Goal: Book appointment/travel/reservation

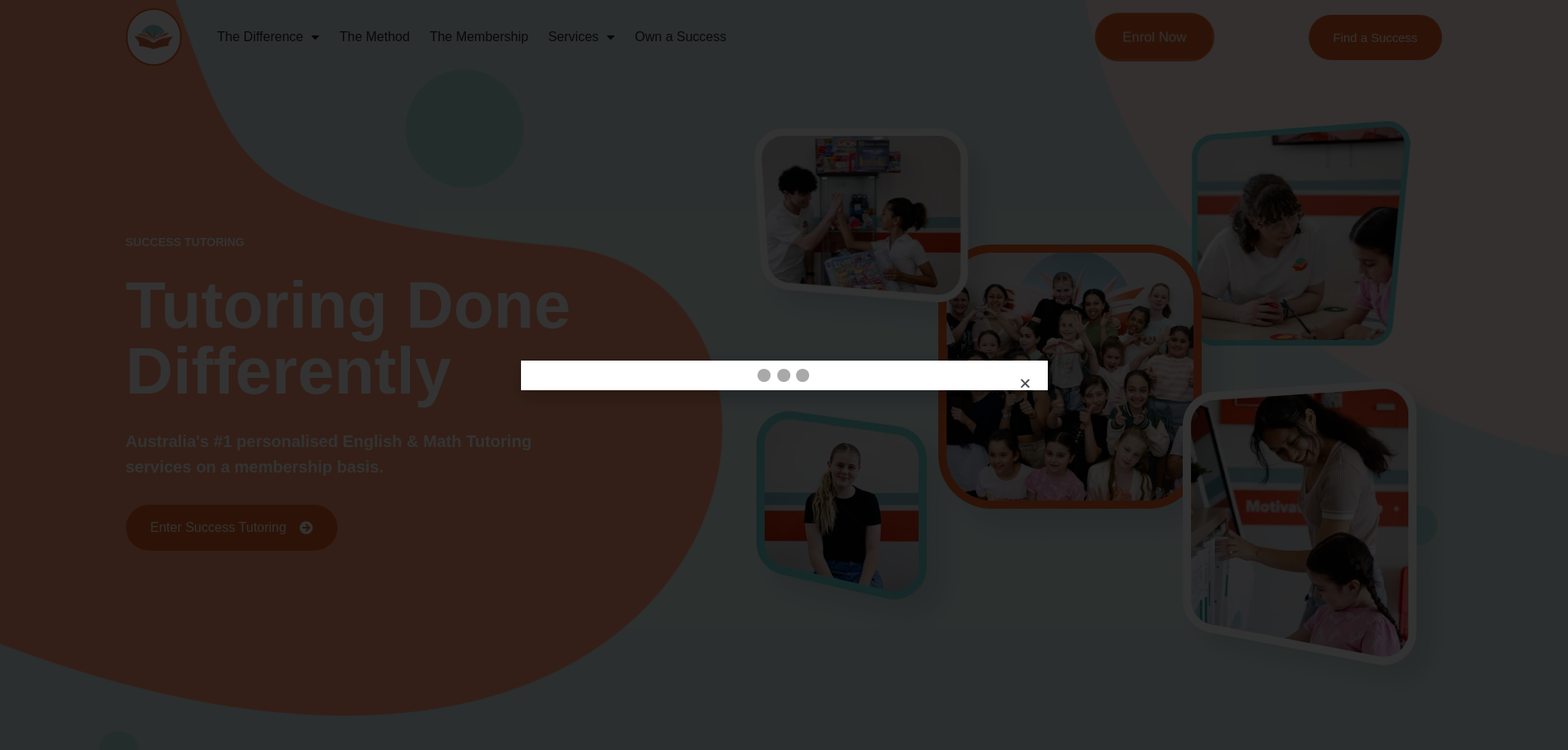
click at [1154, 43] on span "Enrol Now" at bounding box center [1154, 38] width 64 height 14
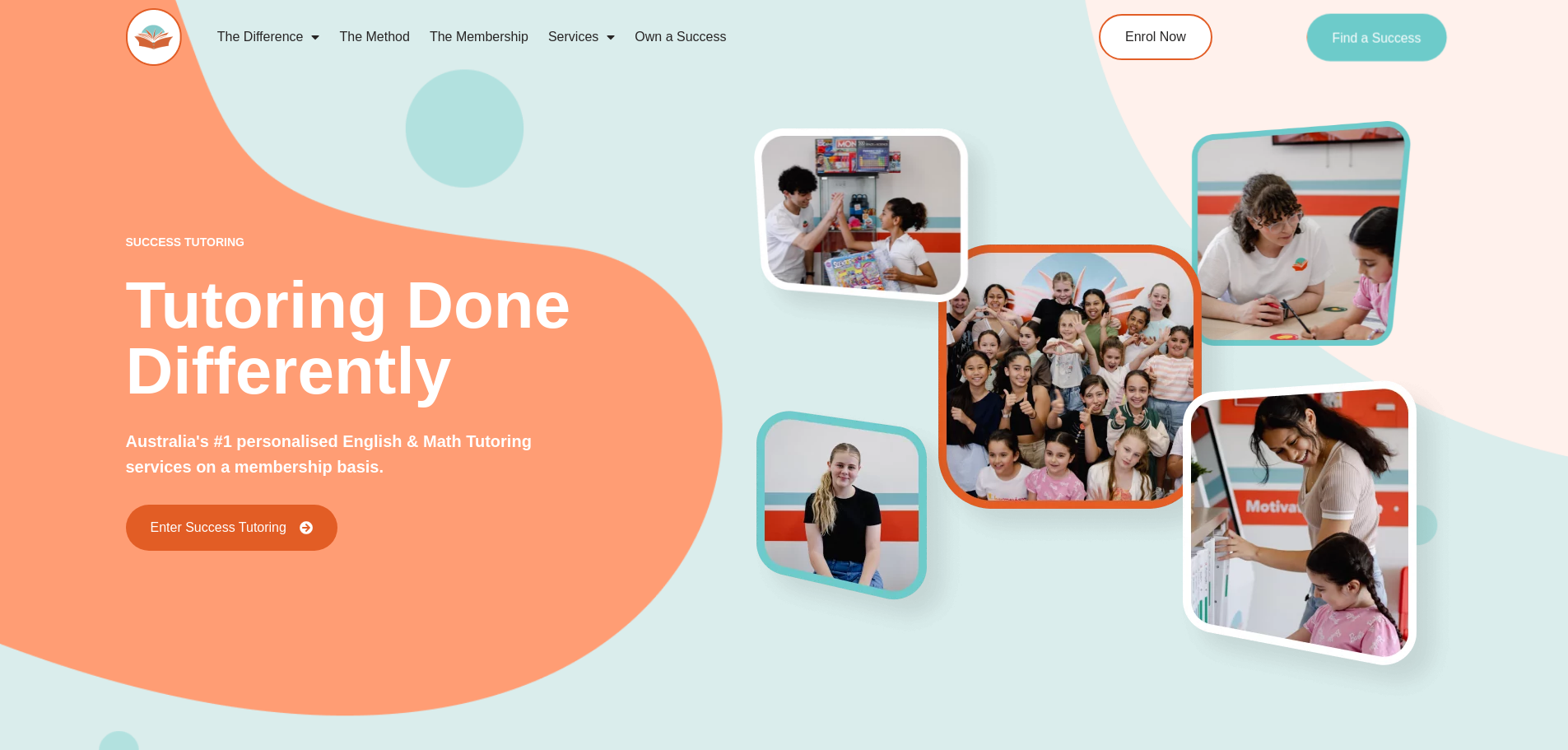
click at [1402, 44] on span "Find a Success" at bounding box center [1377, 37] width 89 height 13
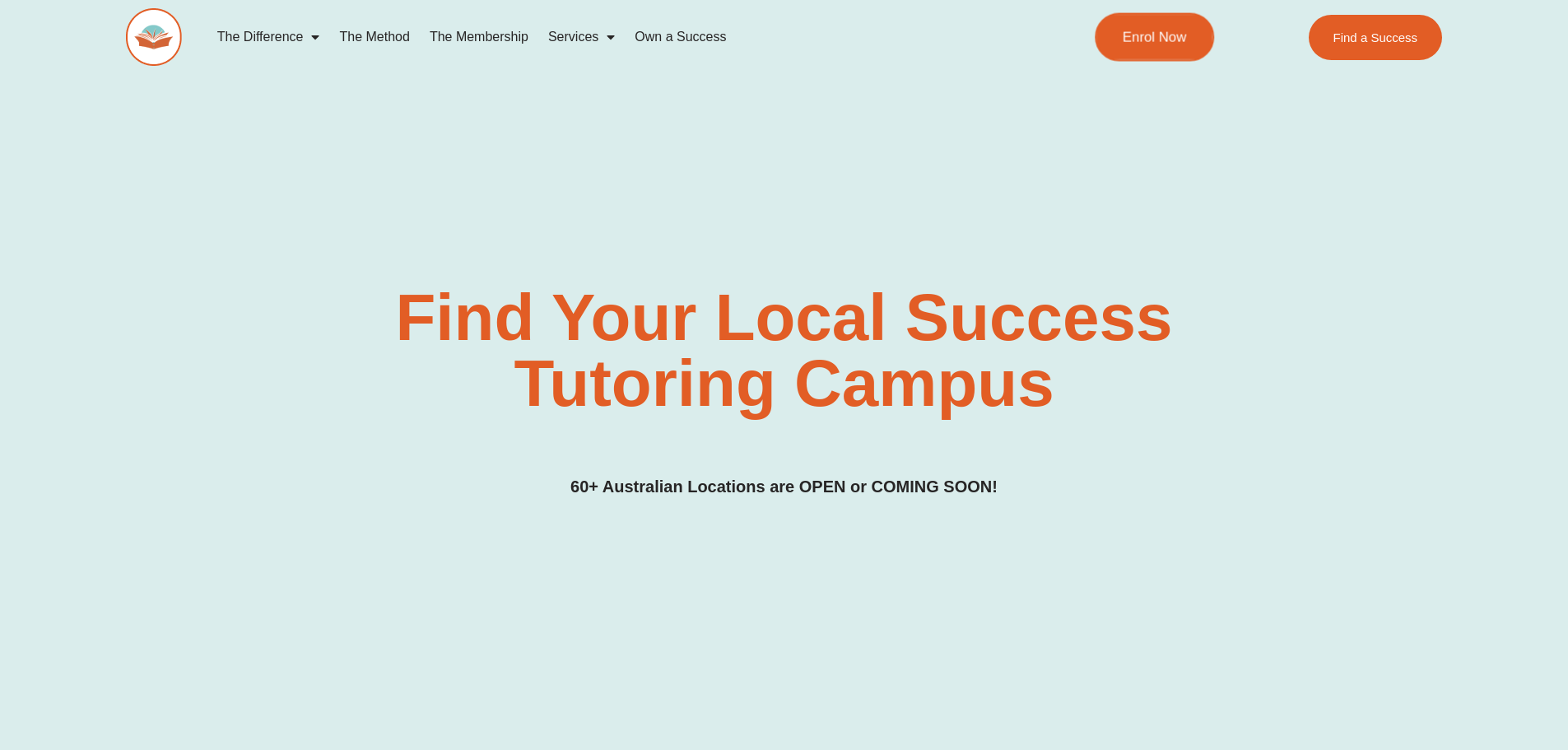
click at [1164, 47] on link "Enrol Now" at bounding box center [1154, 37] width 119 height 49
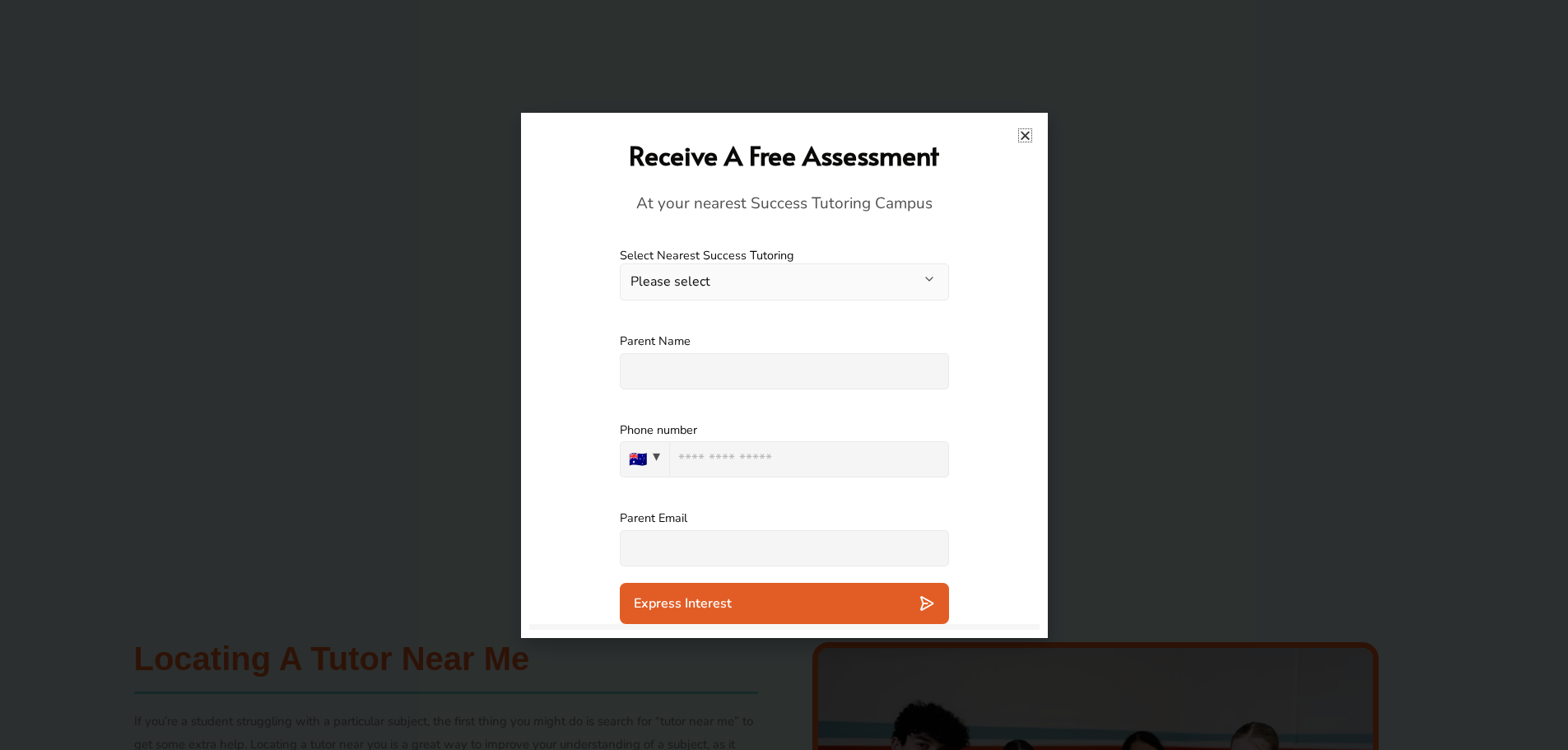
scroll to position [659, 0]
click at [1027, 137] on icon "Close" at bounding box center [1025, 135] width 12 height 12
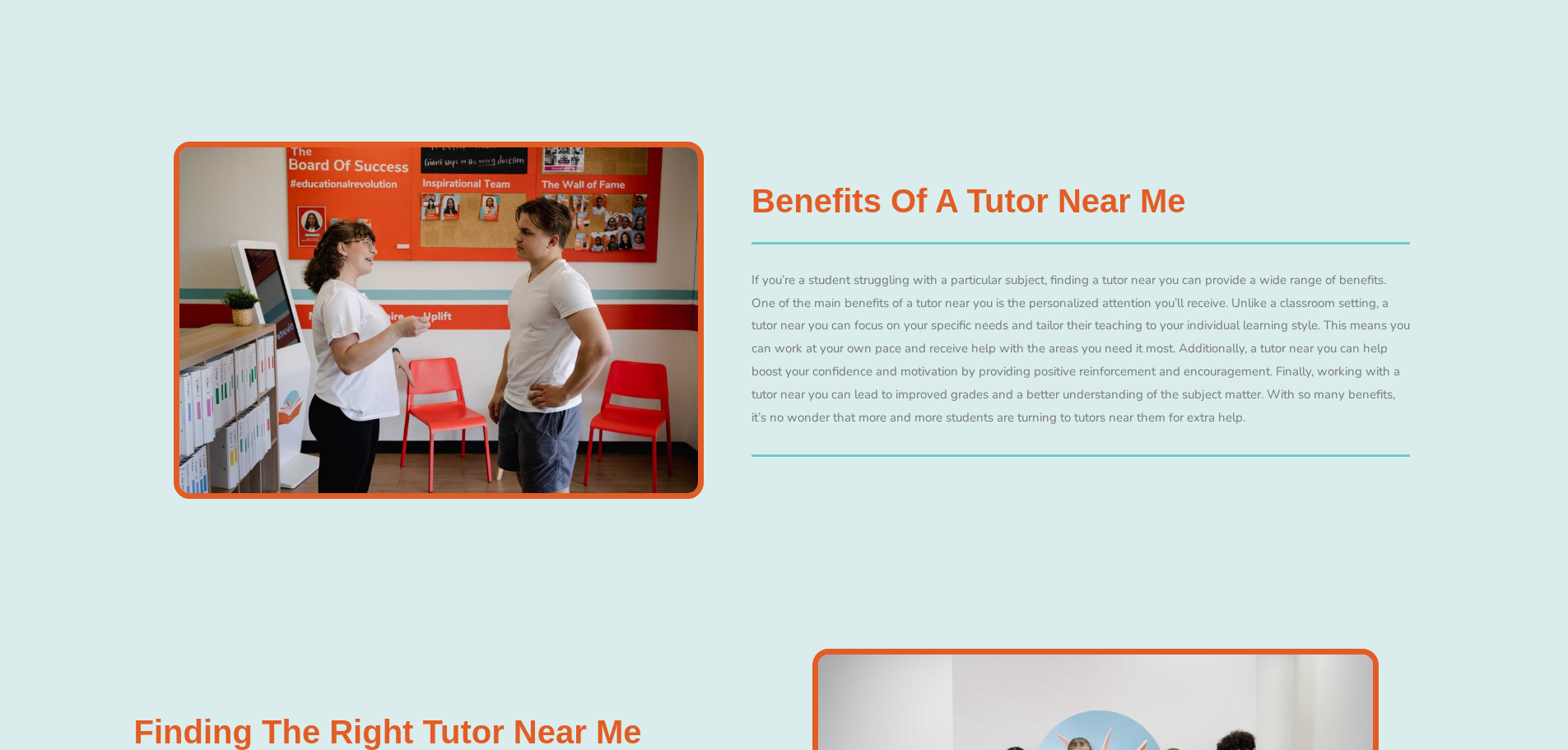
scroll to position [7041, 0]
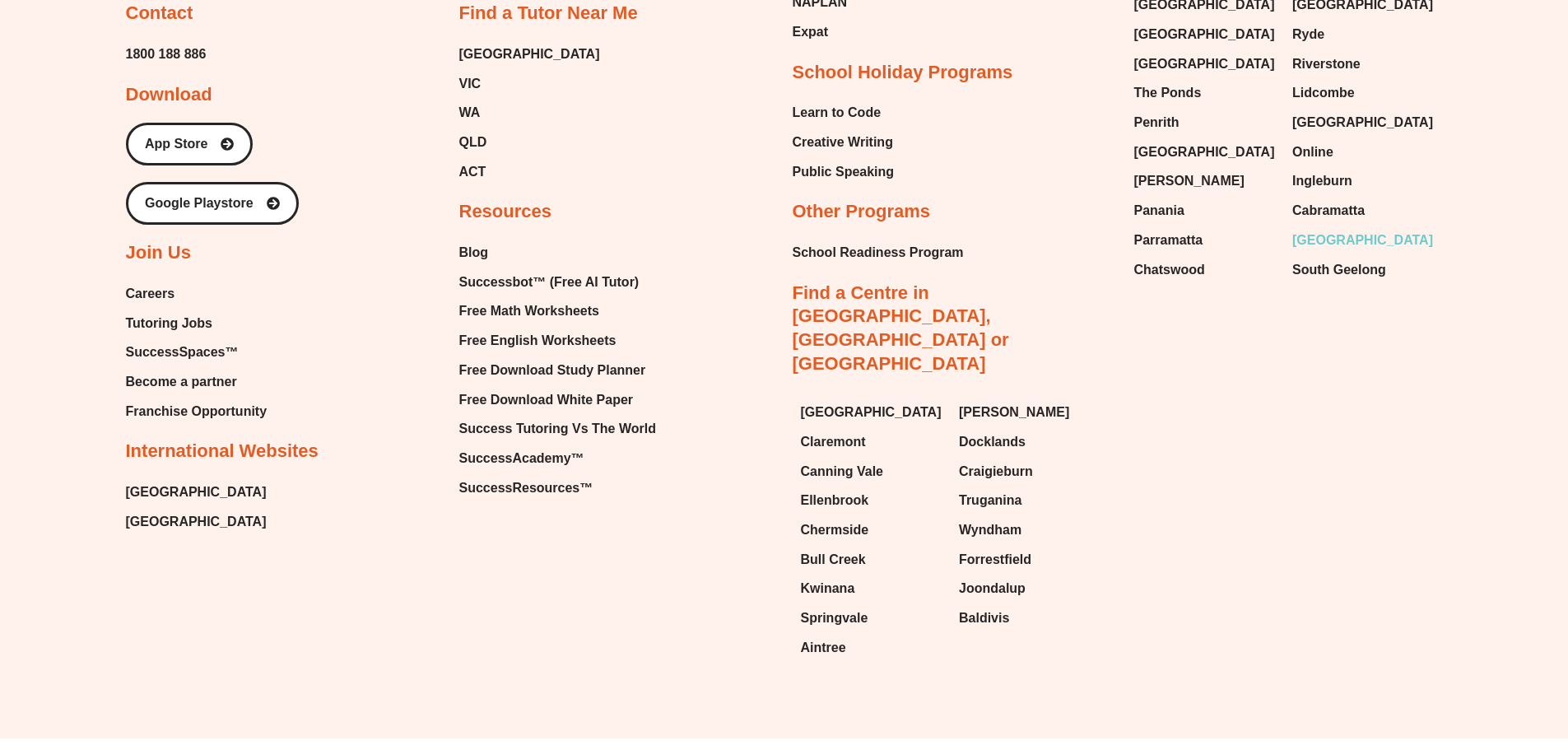
click at [1337, 228] on span "[GEOGRAPHIC_DATA]" at bounding box center [1362, 240] width 141 height 25
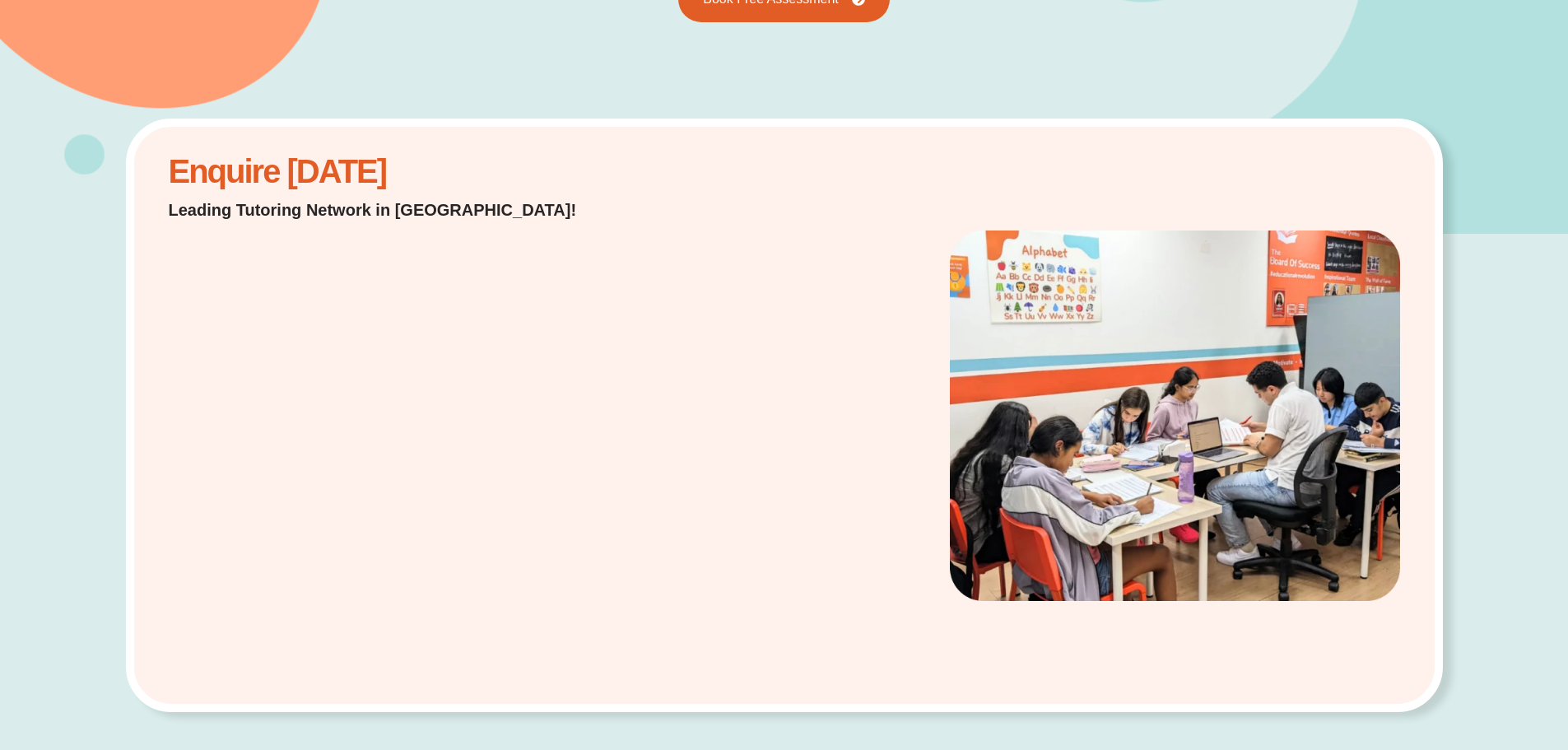
scroll to position [411, 0]
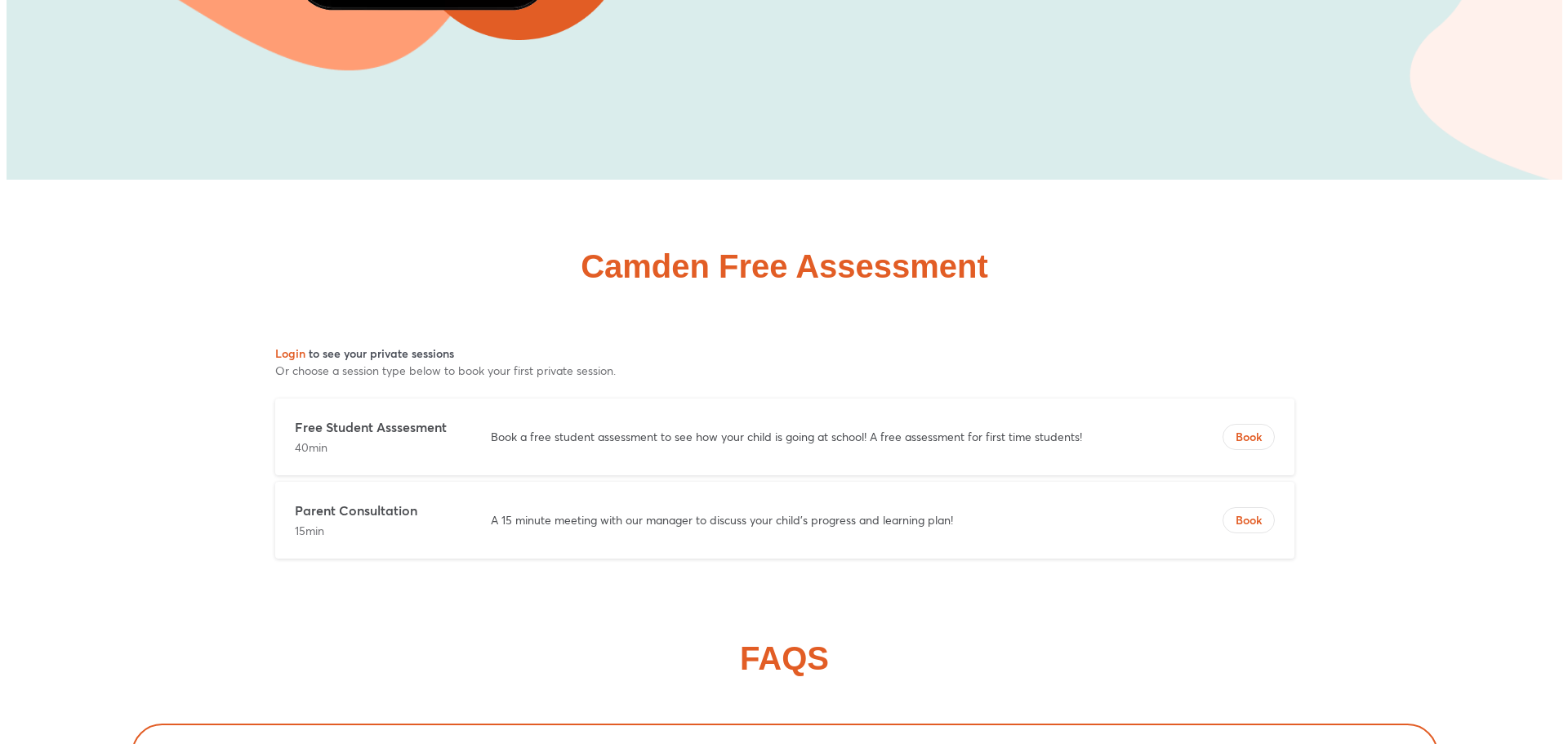
scroll to position [6170, 0]
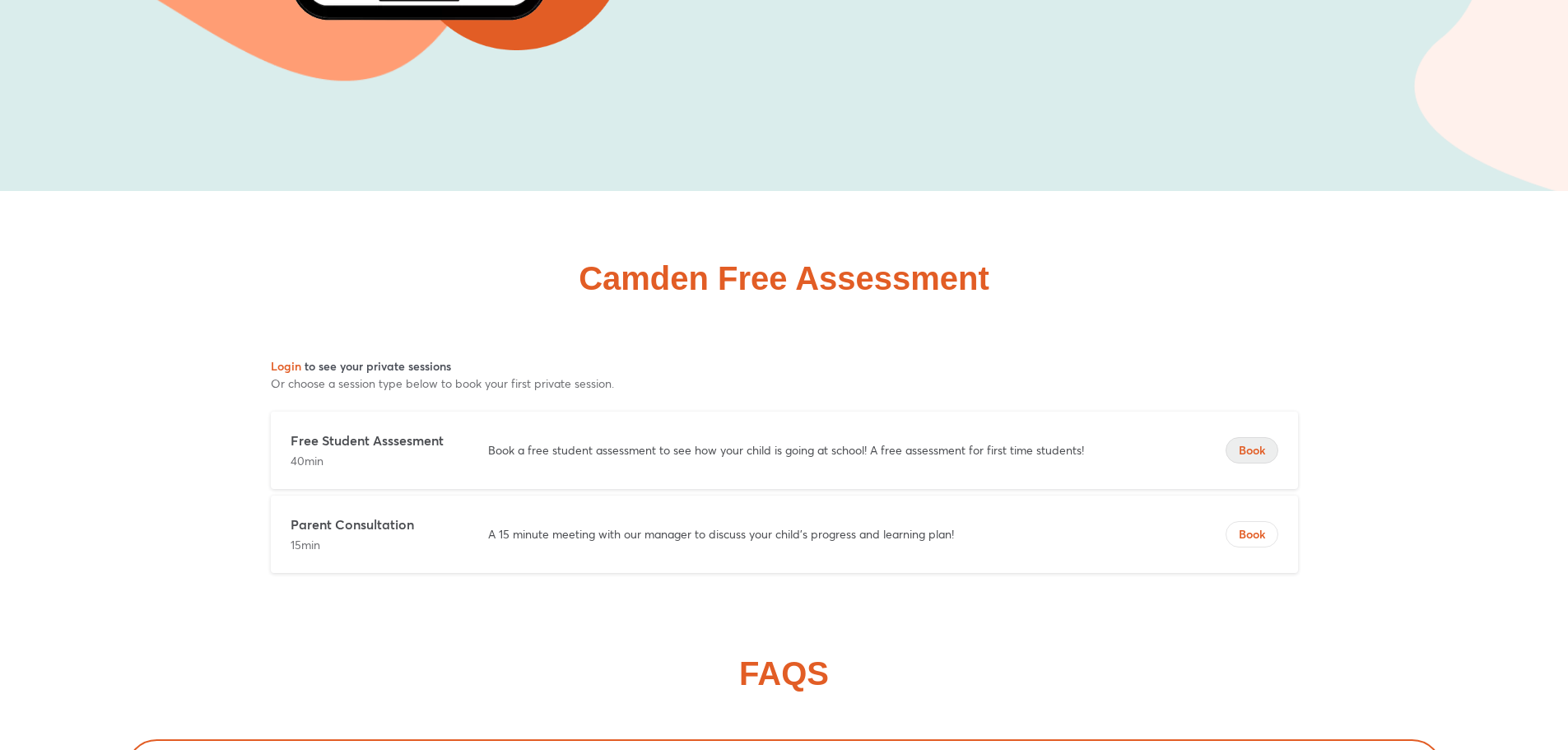
click at [1256, 451] on span "Book" at bounding box center [1252, 450] width 51 height 16
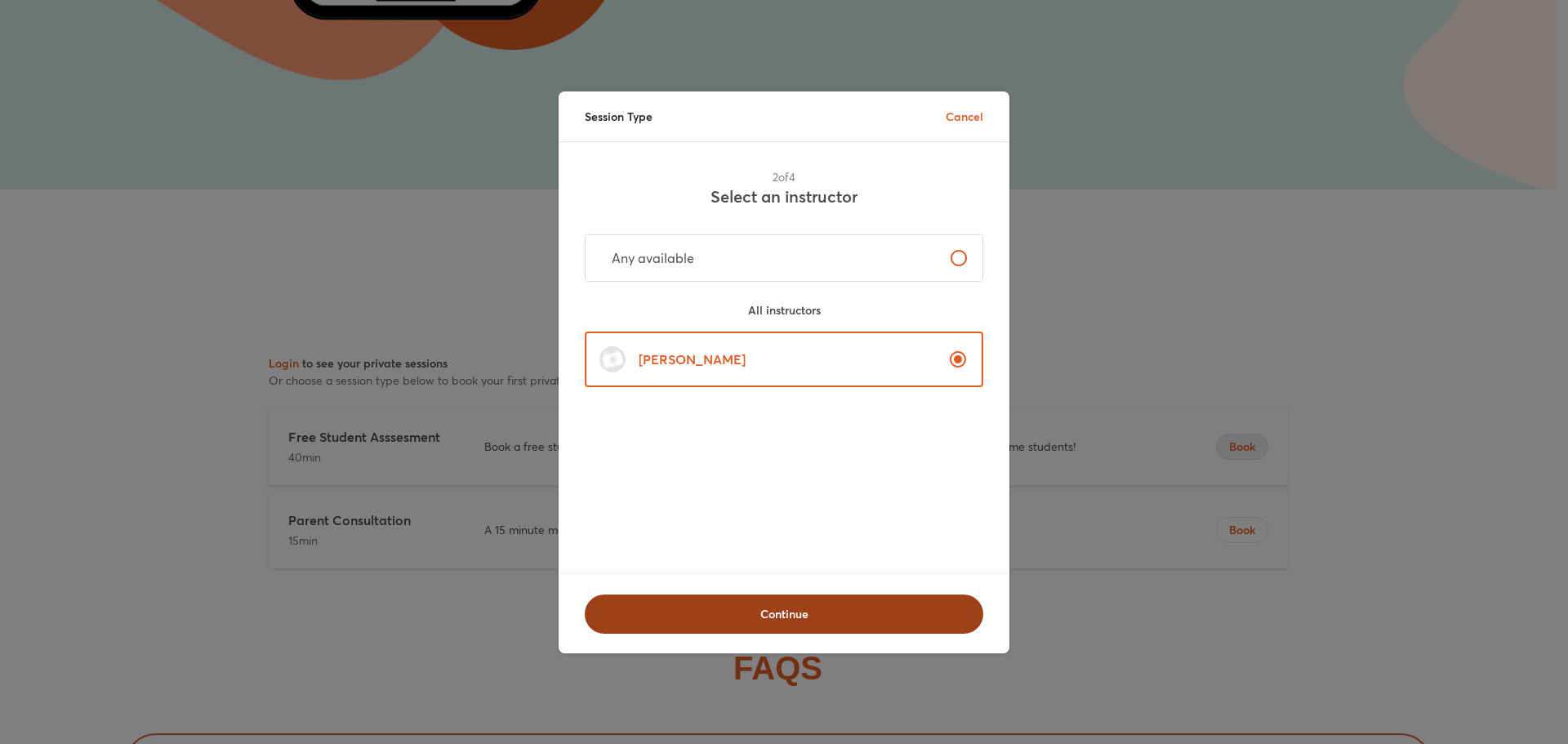
click at [790, 607] on span "Continue" at bounding box center [784, 614] width 356 height 16
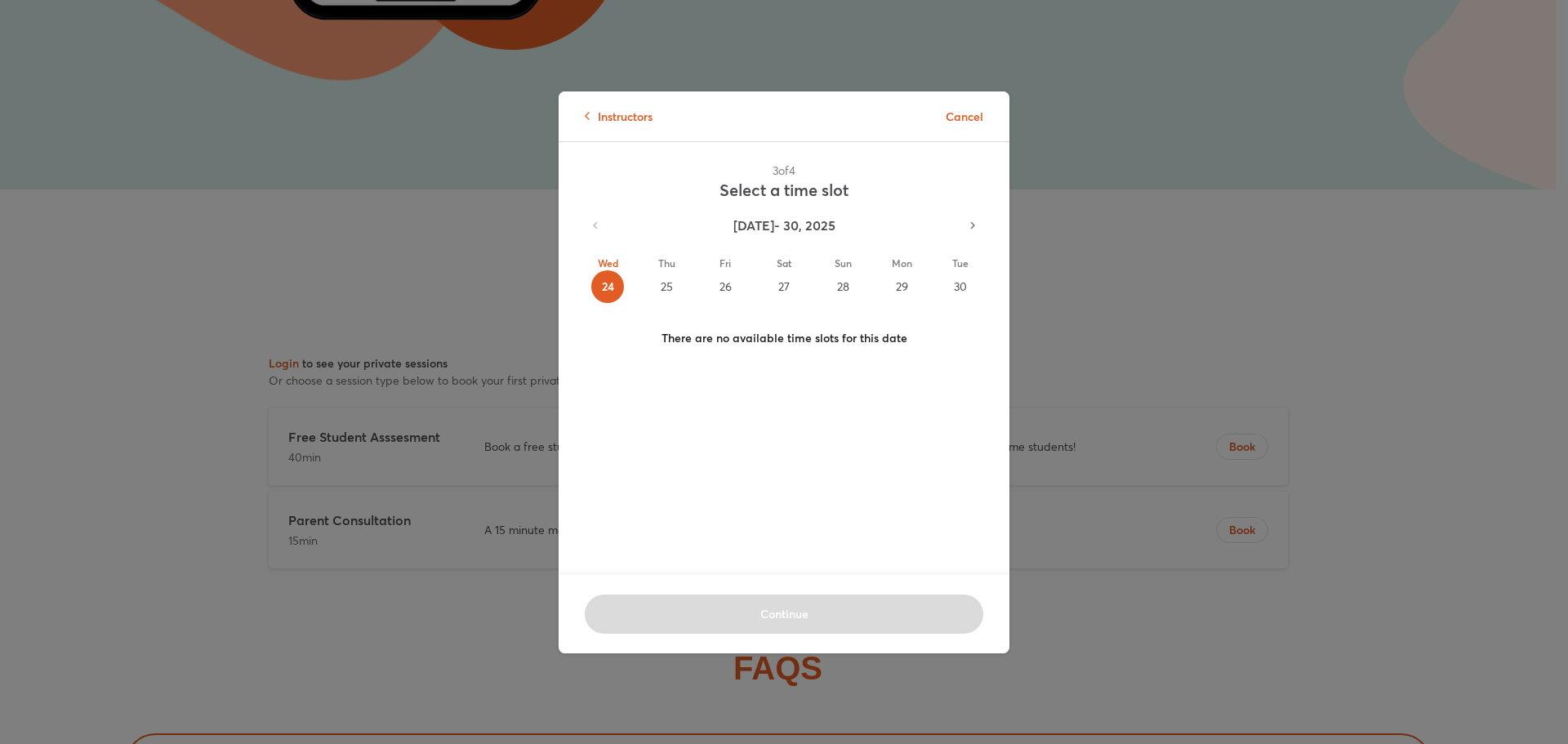
click at [663, 289] on div "25" at bounding box center [666, 286] width 33 height 33
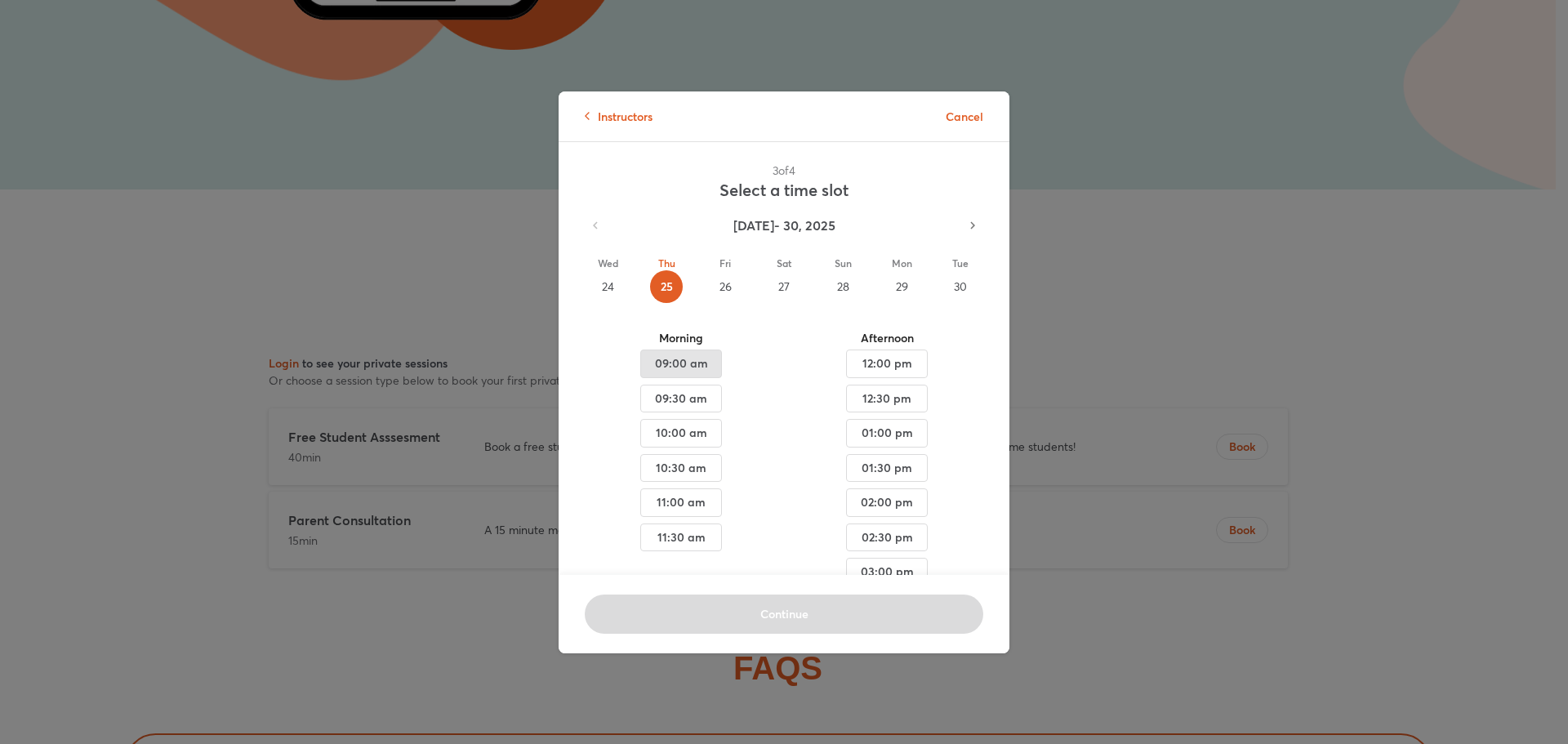
click at [693, 366] on span "09:00 am" at bounding box center [681, 364] width 54 height 20
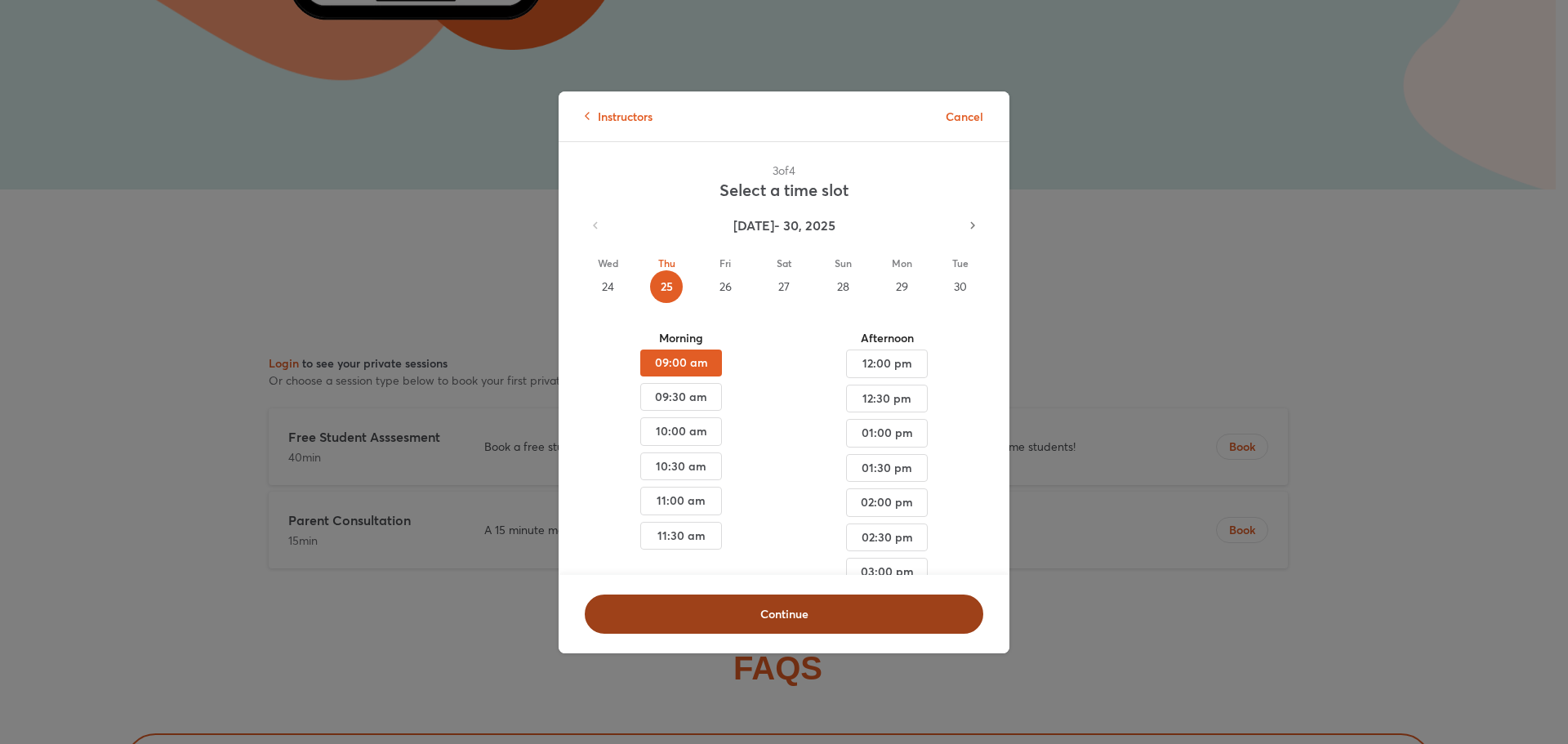
click at [785, 608] on span "Continue" at bounding box center [784, 614] width 356 height 16
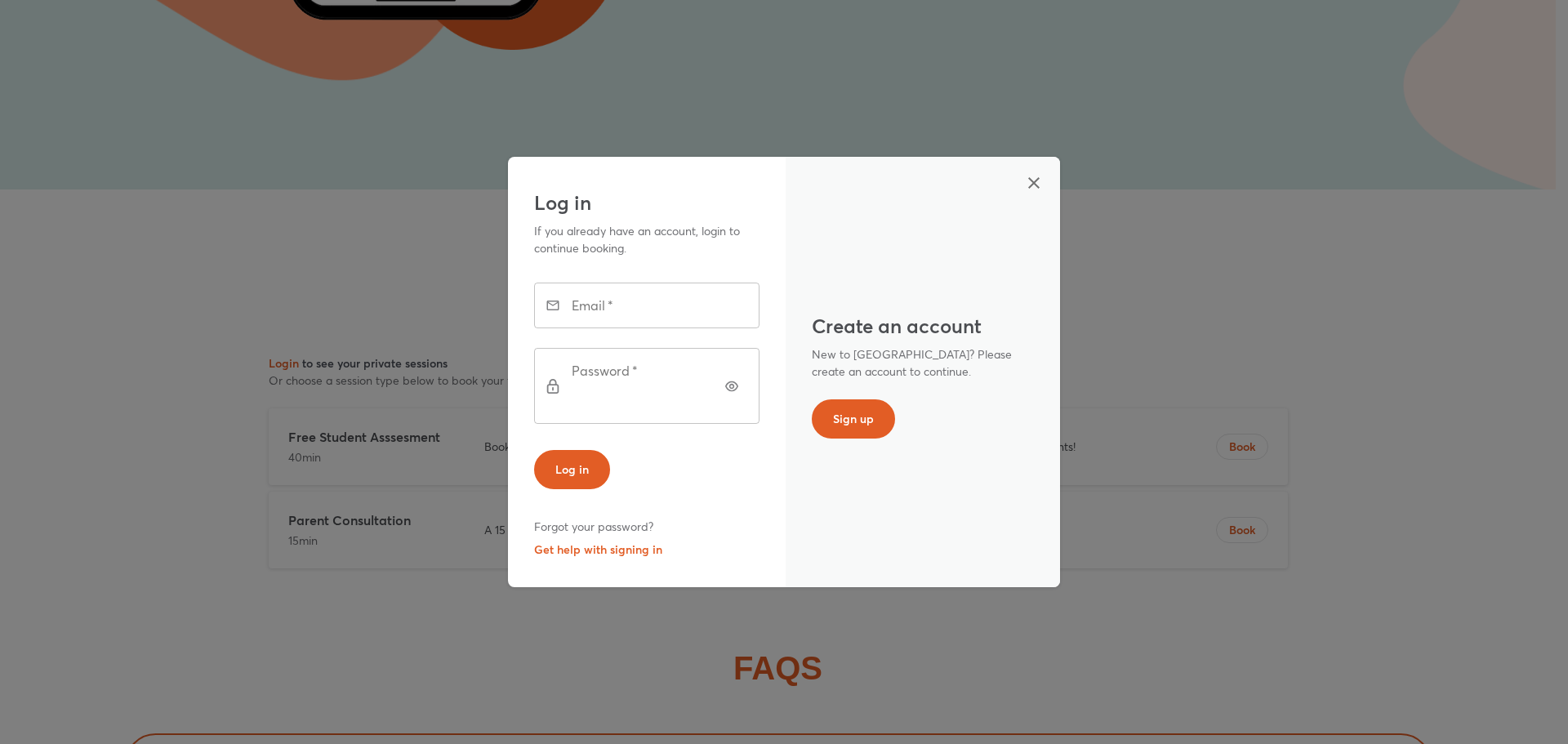
click at [635, 310] on input "text" at bounding box center [668, 306] width 180 height 46
click at [846, 523] on div "Create an account New to Camden? Please create an account to continue. Sign up" at bounding box center [922, 372] width 274 height 431
click at [608, 539] on button "Get help with signing in" at bounding box center [597, 549] width 128 height 23
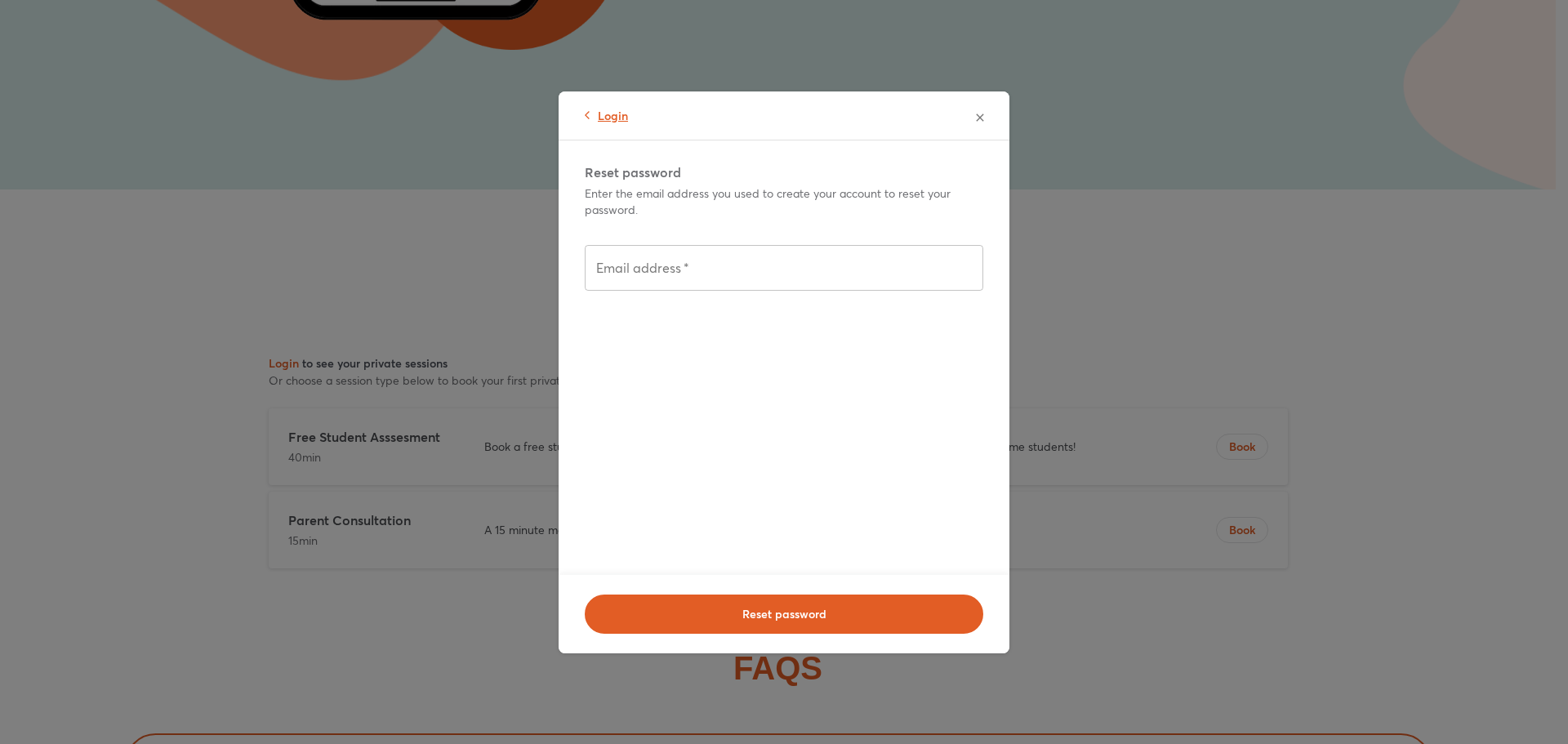
click at [589, 118] on icon at bounding box center [587, 115] width 5 height 8
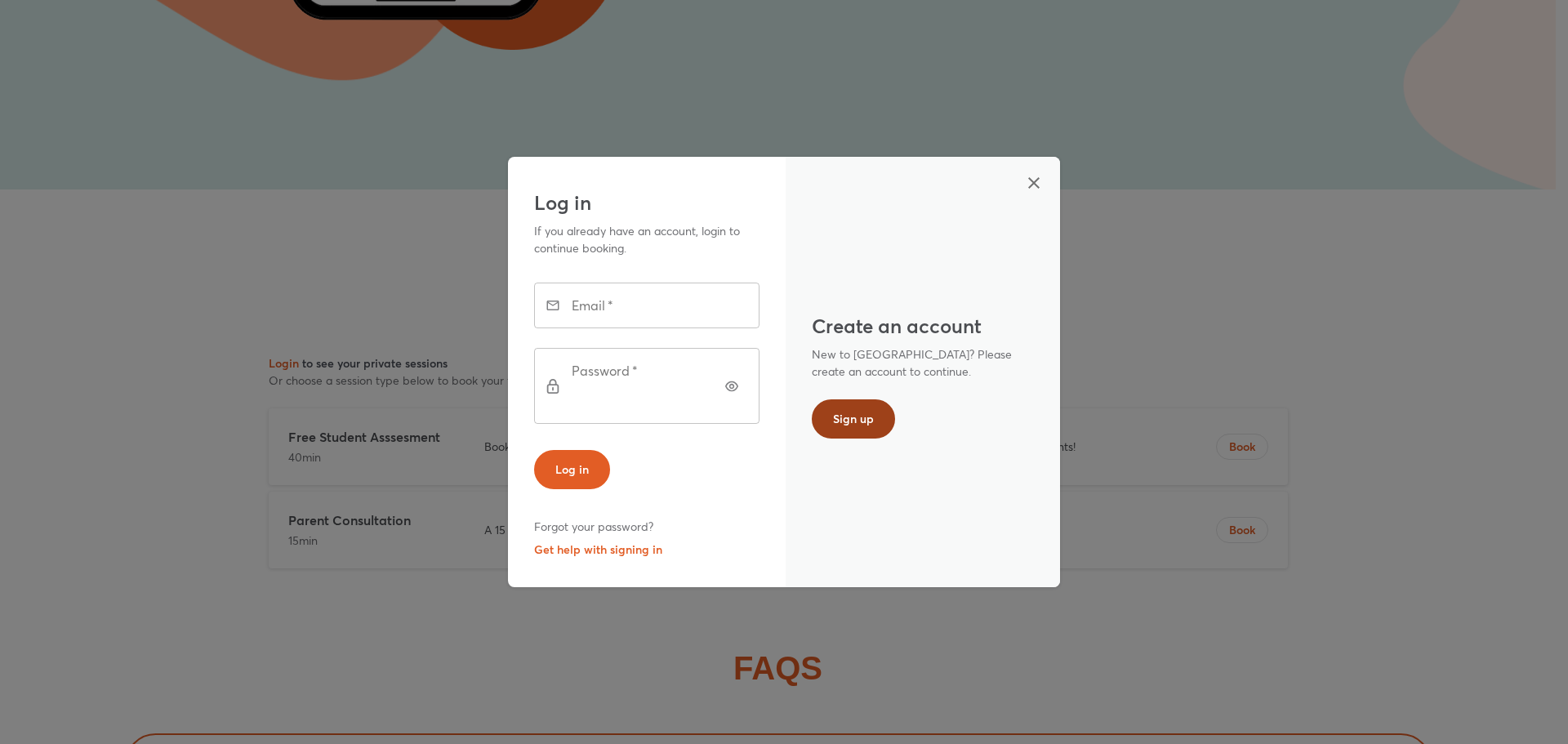
click at [865, 422] on span "Sign up" at bounding box center [853, 418] width 41 height 16
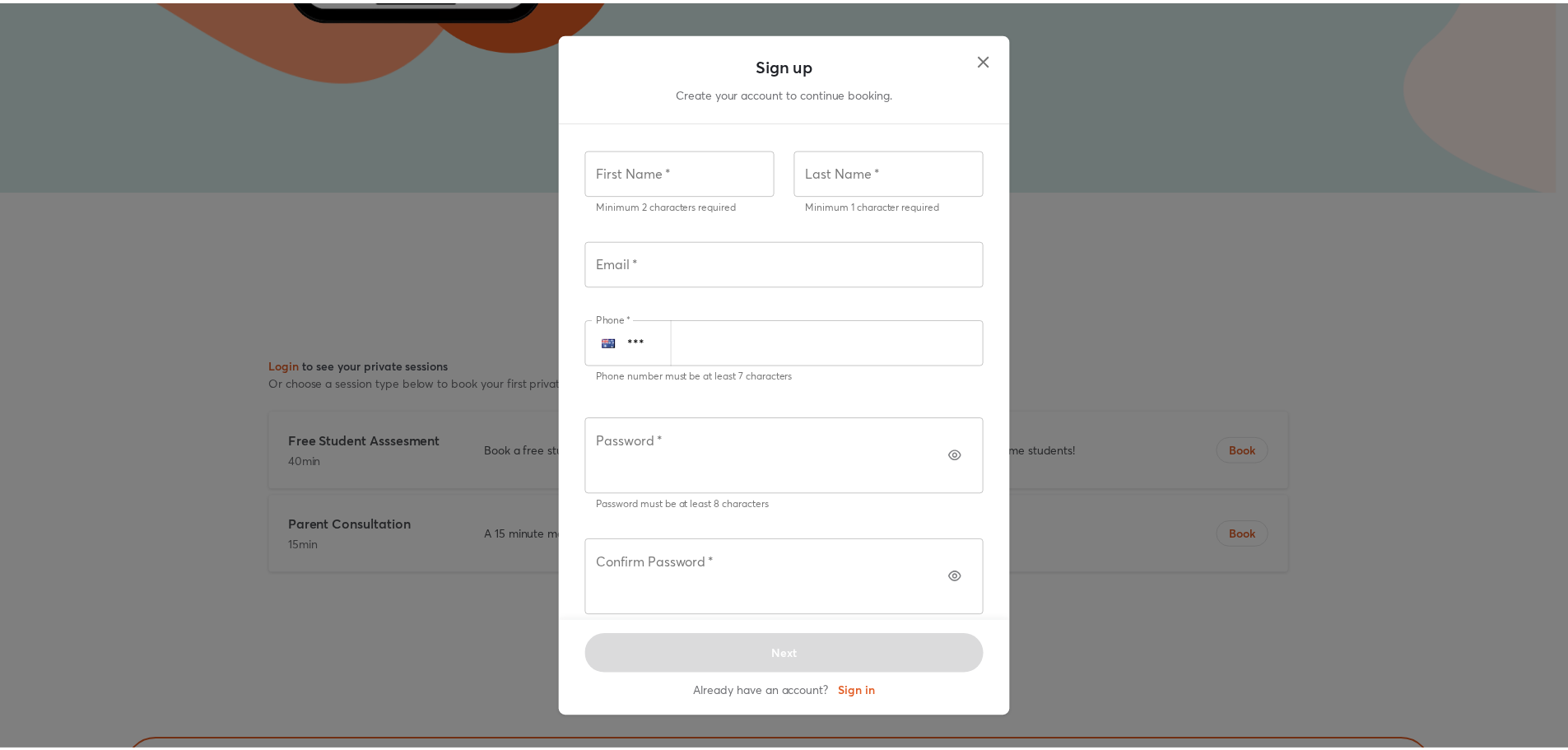
scroll to position [0, 0]
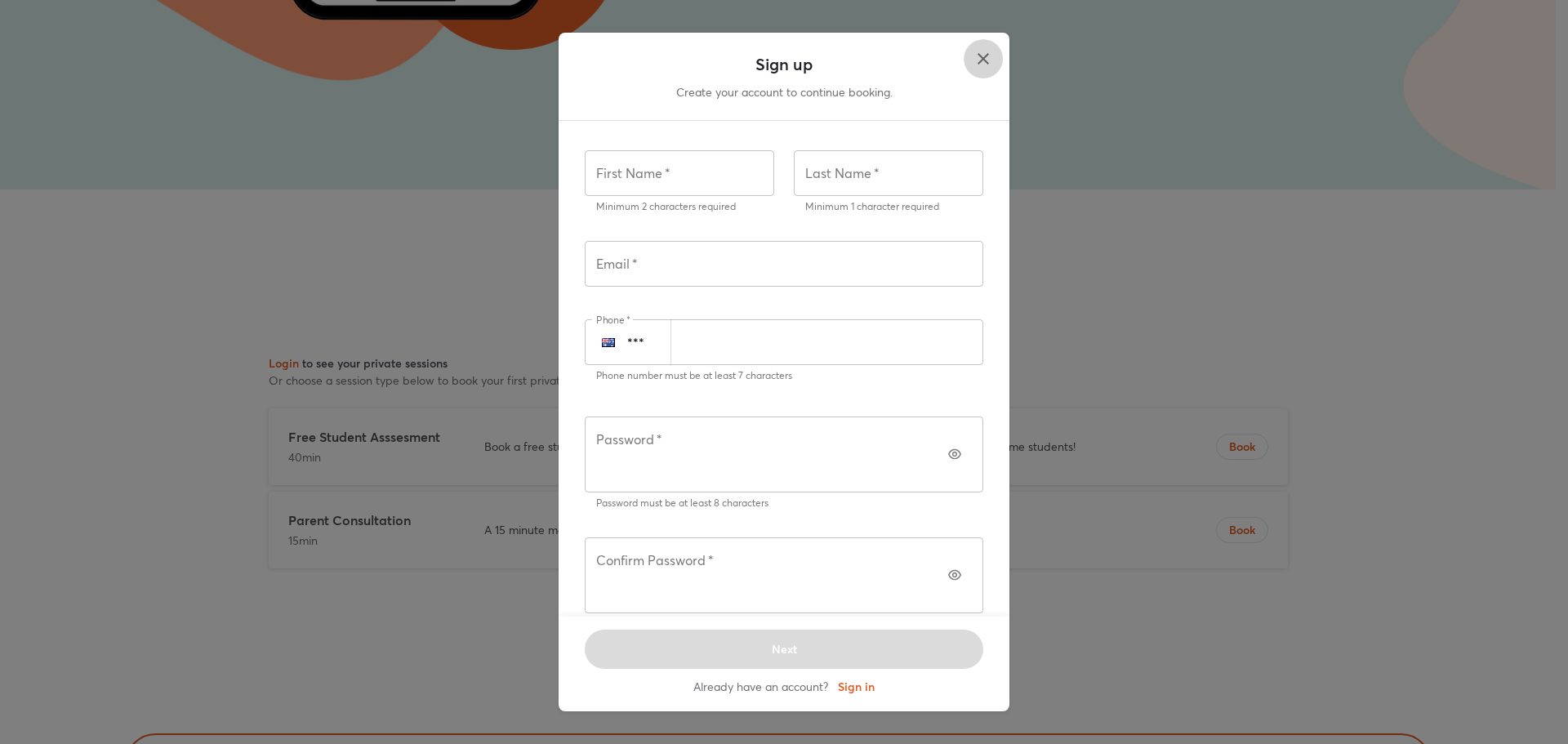
click at [984, 69] on icon "button" at bounding box center [982, 58] width 19 height 19
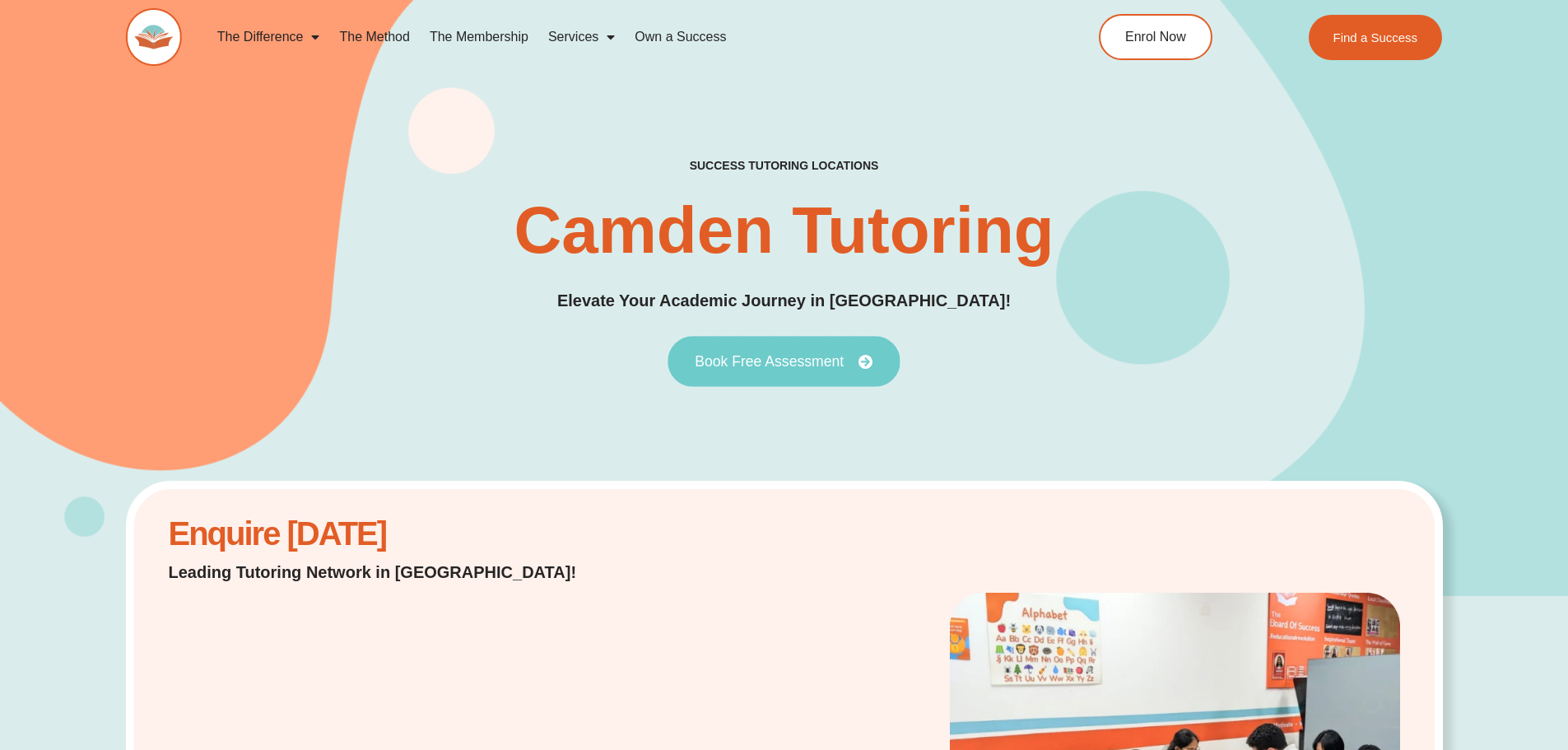
click at [829, 366] on span "Book Free Assessment" at bounding box center [769, 361] width 149 height 15
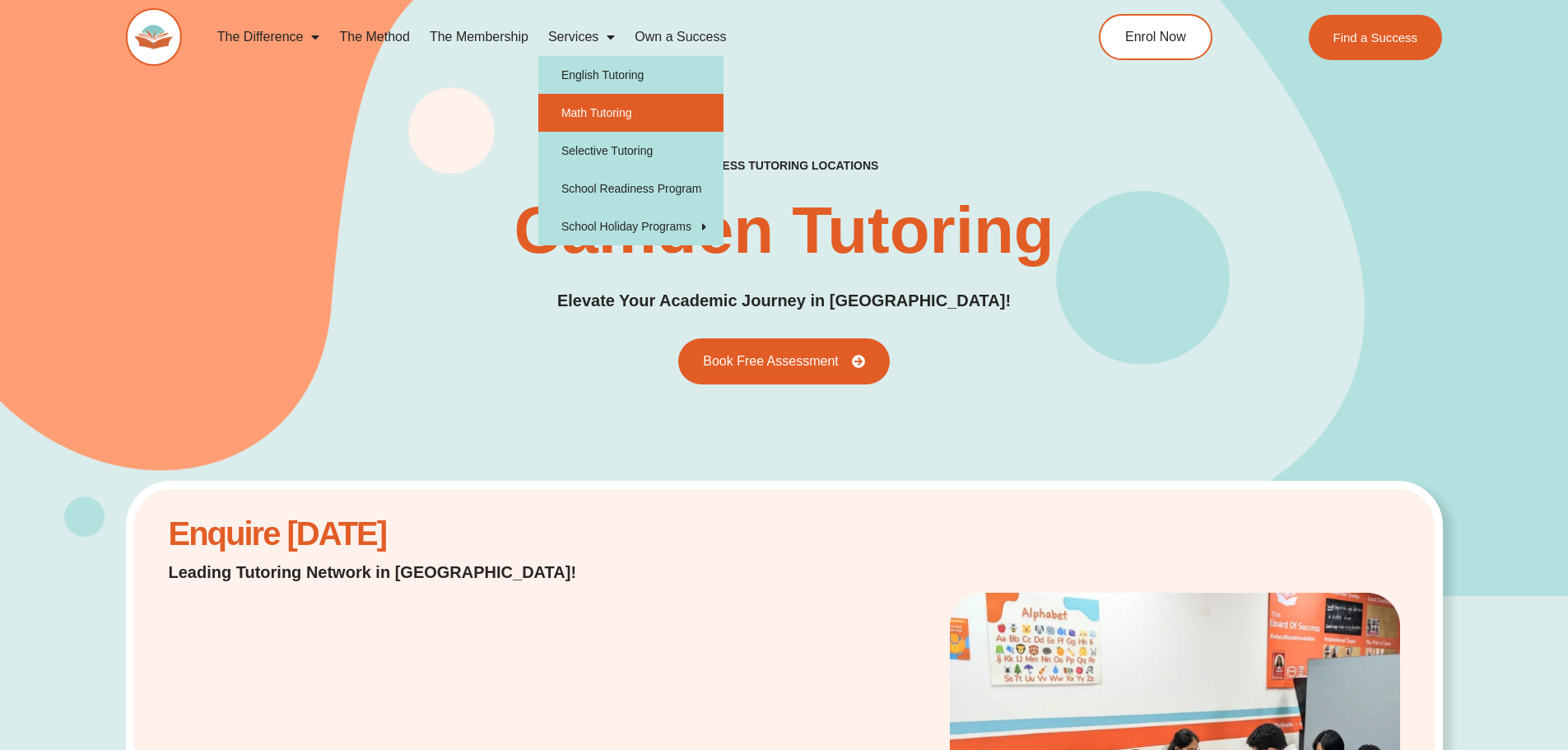
click at [648, 108] on link "Math Tutoring" at bounding box center [630, 113] width 185 height 38
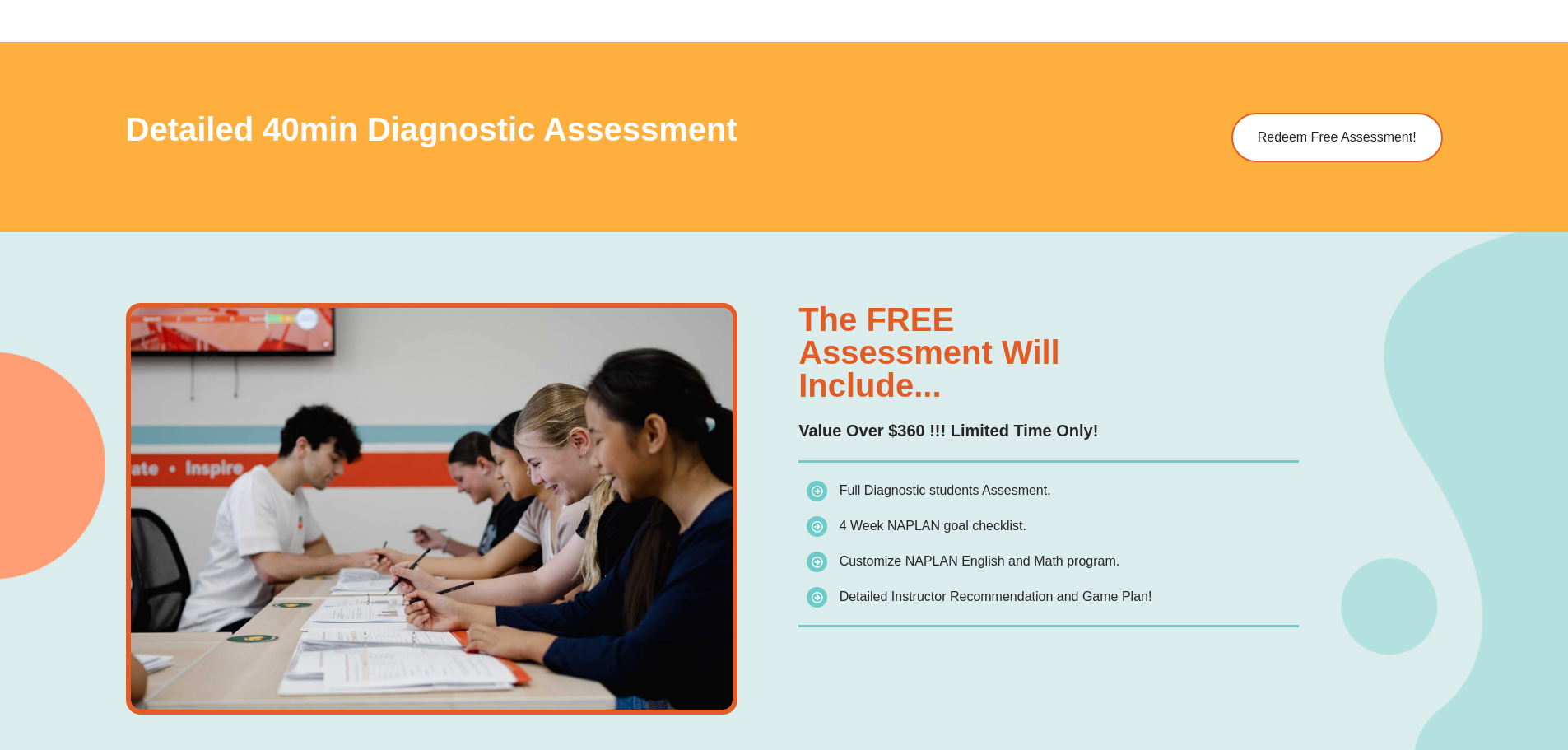
scroll to position [988, 0]
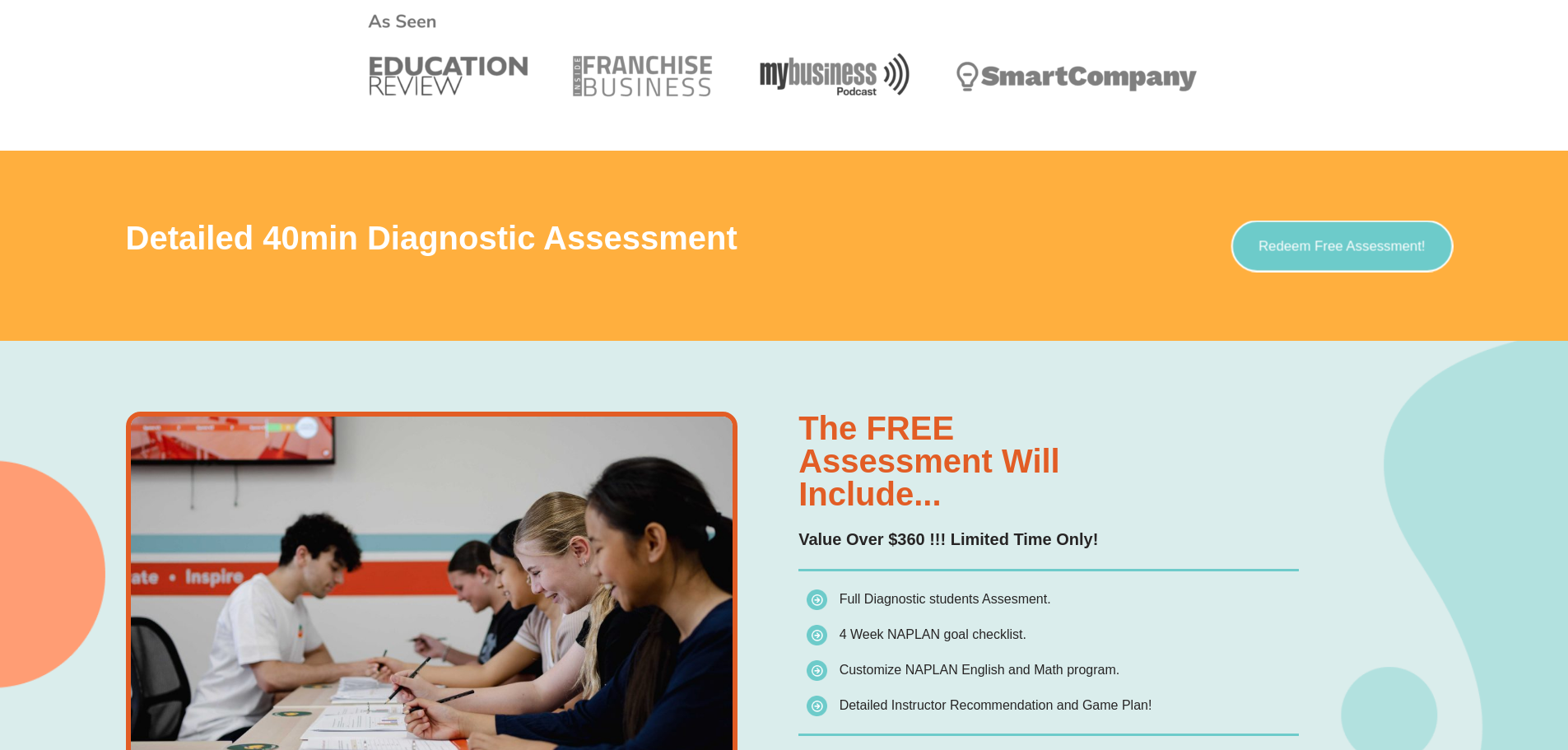
click at [1364, 249] on span "Redeem Free Assessment!" at bounding box center [1342, 246] width 167 height 14
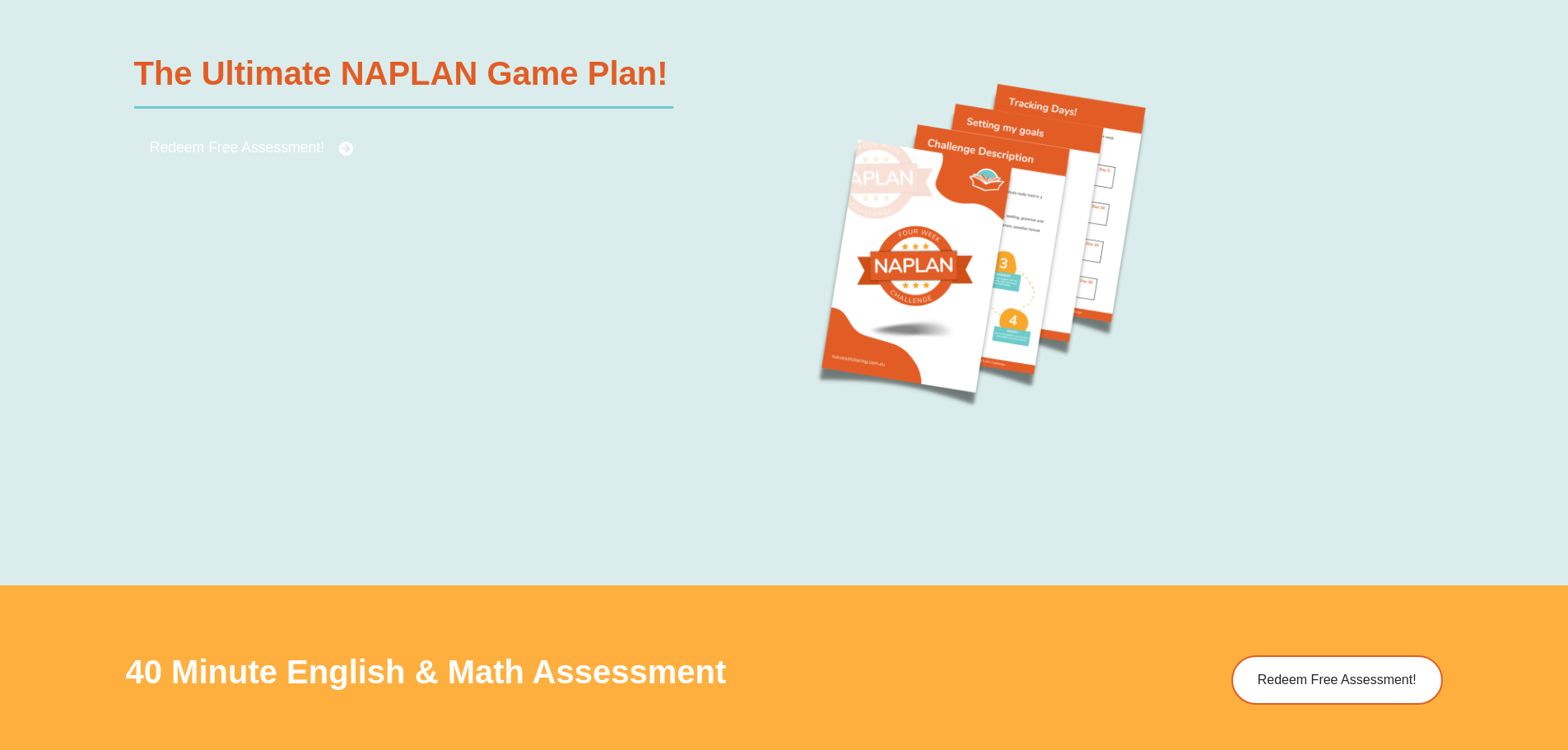
scroll to position [1976, 0]
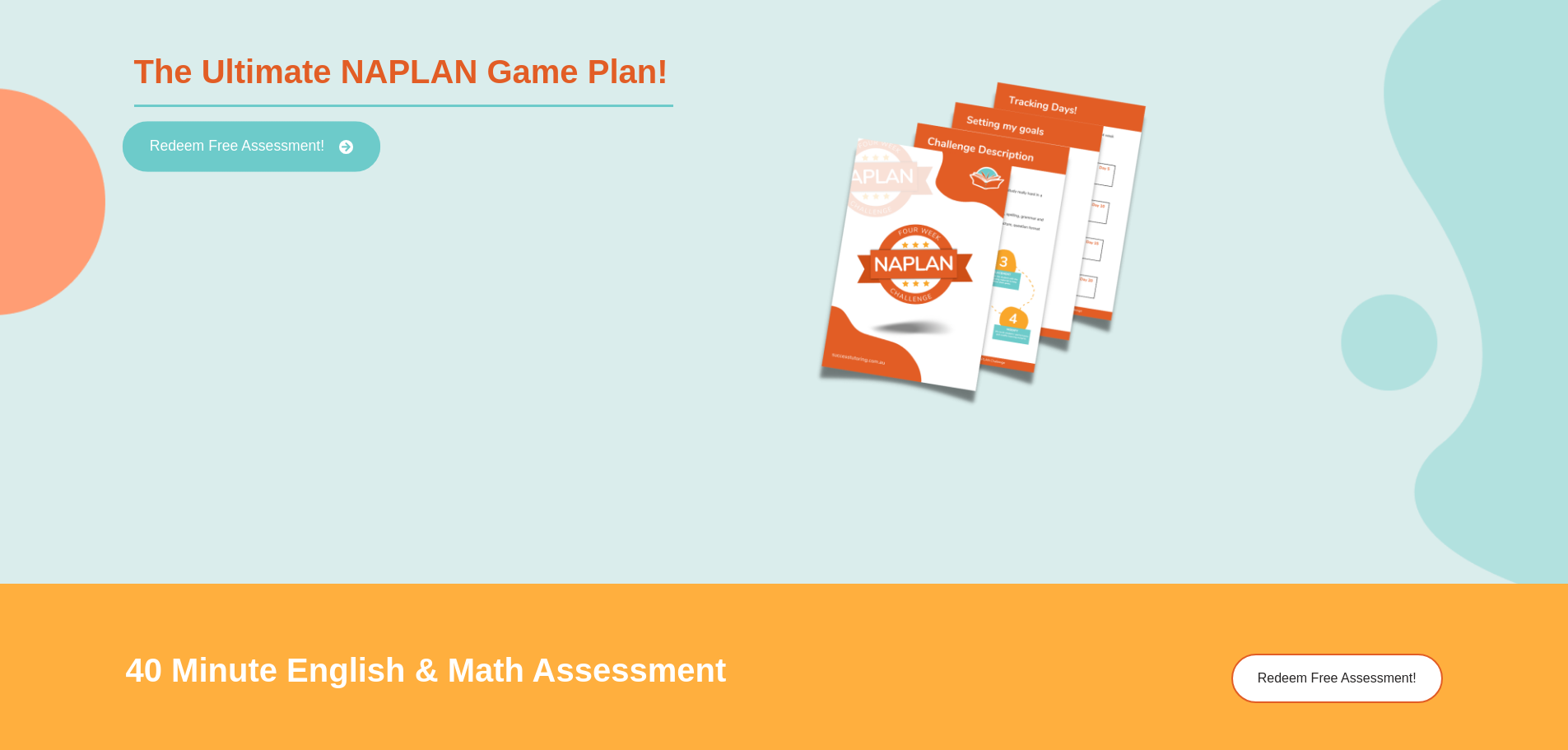
click at [342, 151] on icon at bounding box center [346, 147] width 15 height 15
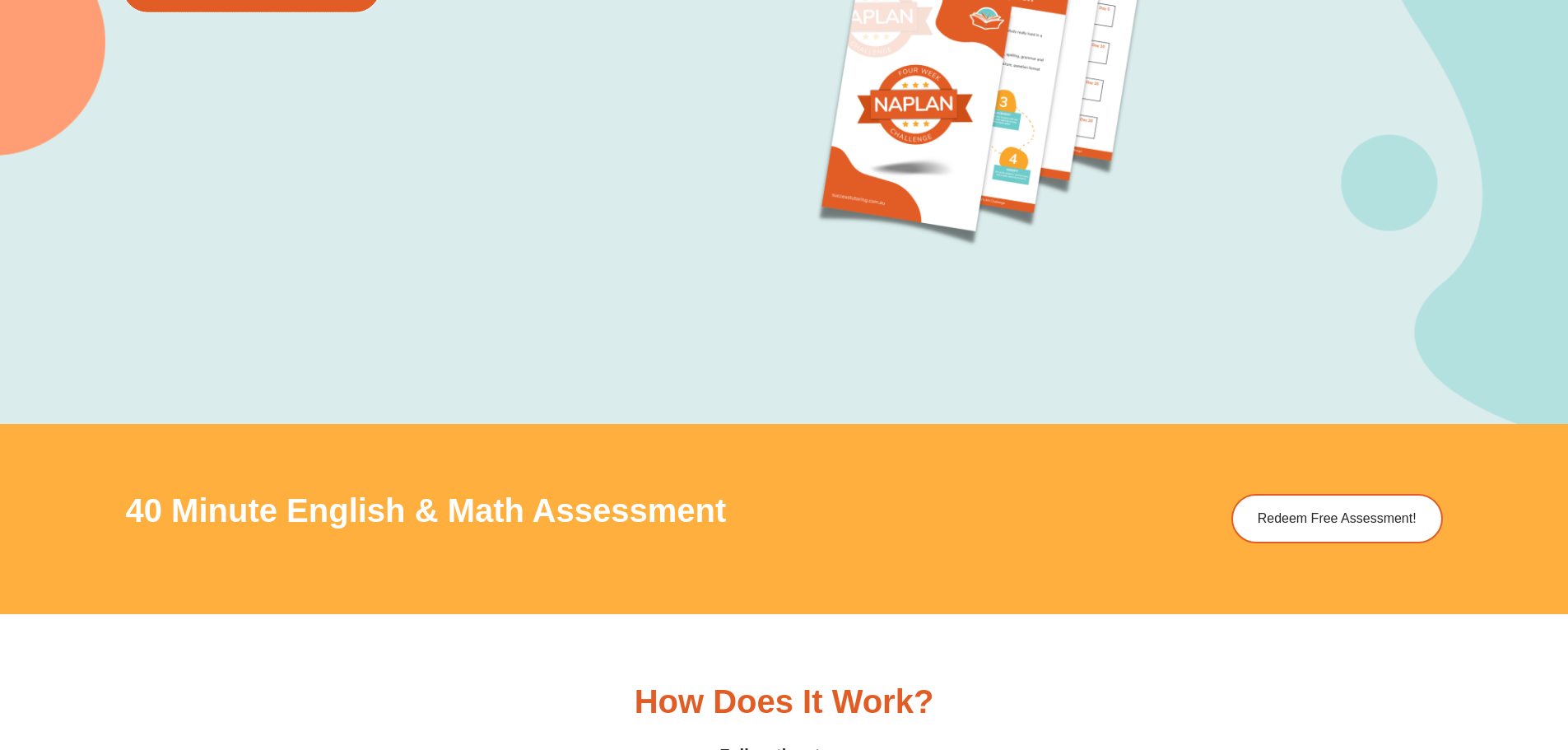
scroll to position [2367, 0]
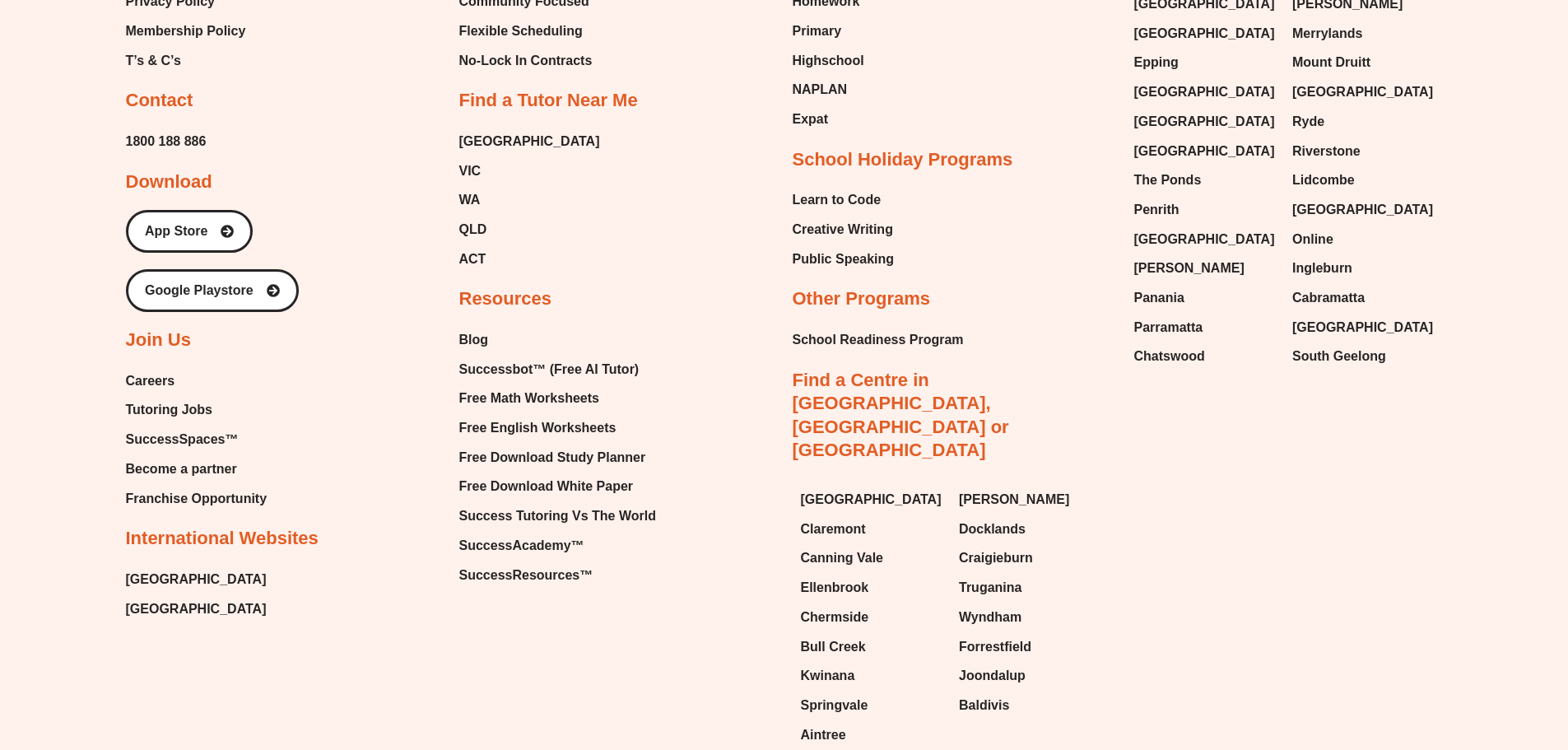
scroll to position [6630, 0]
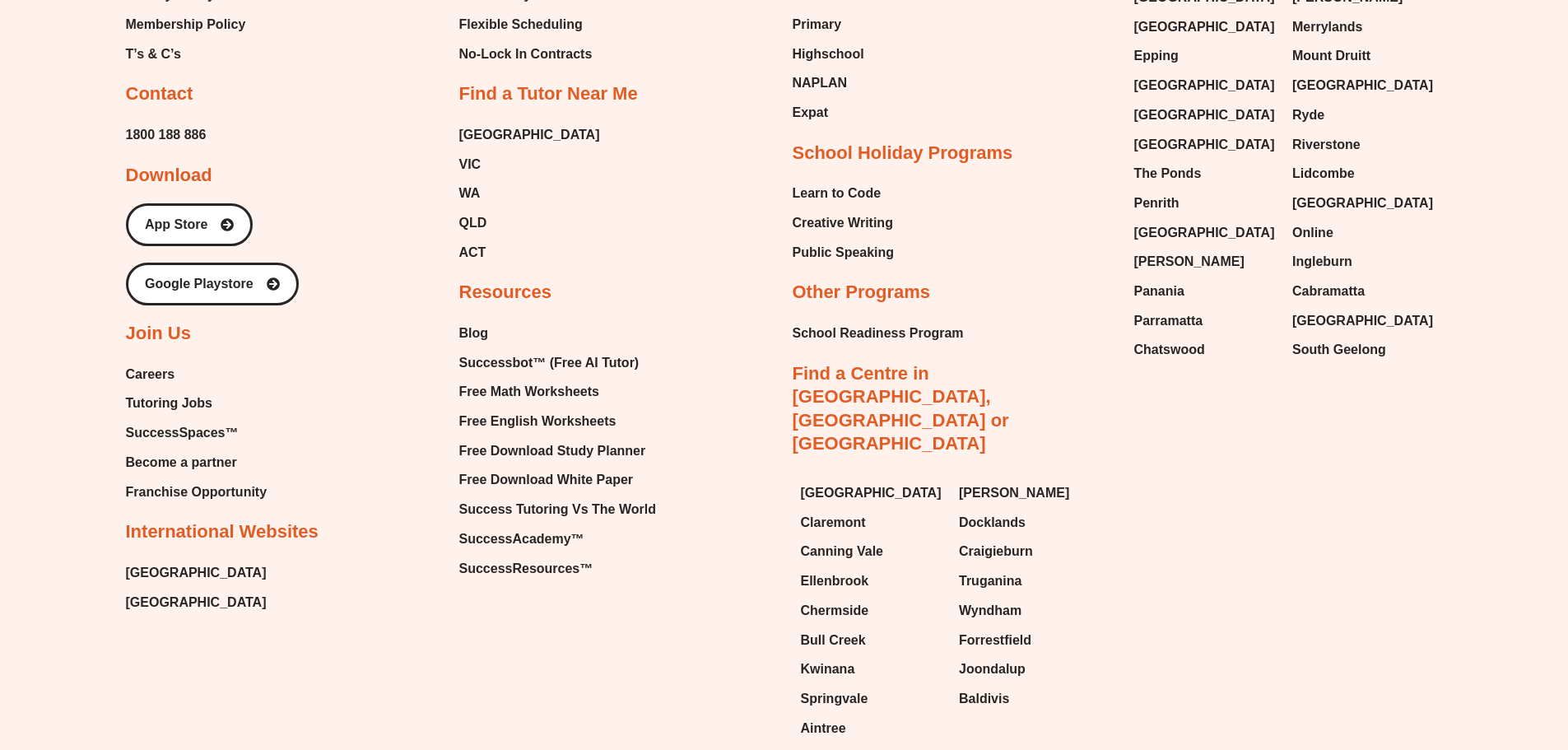
click at [195, 466] on span "Become a partner" at bounding box center [182, 462] width 111 height 25
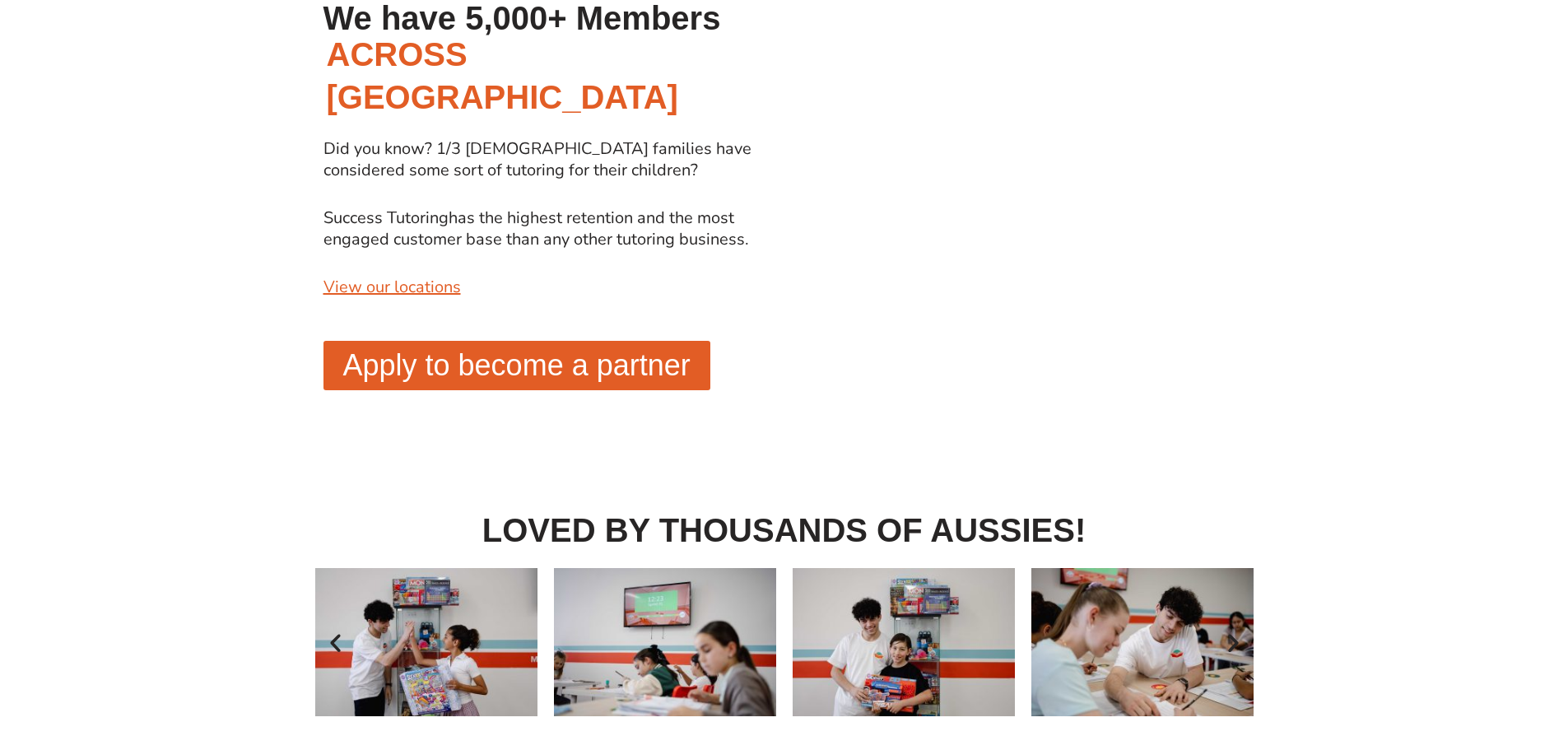
scroll to position [1584, 0]
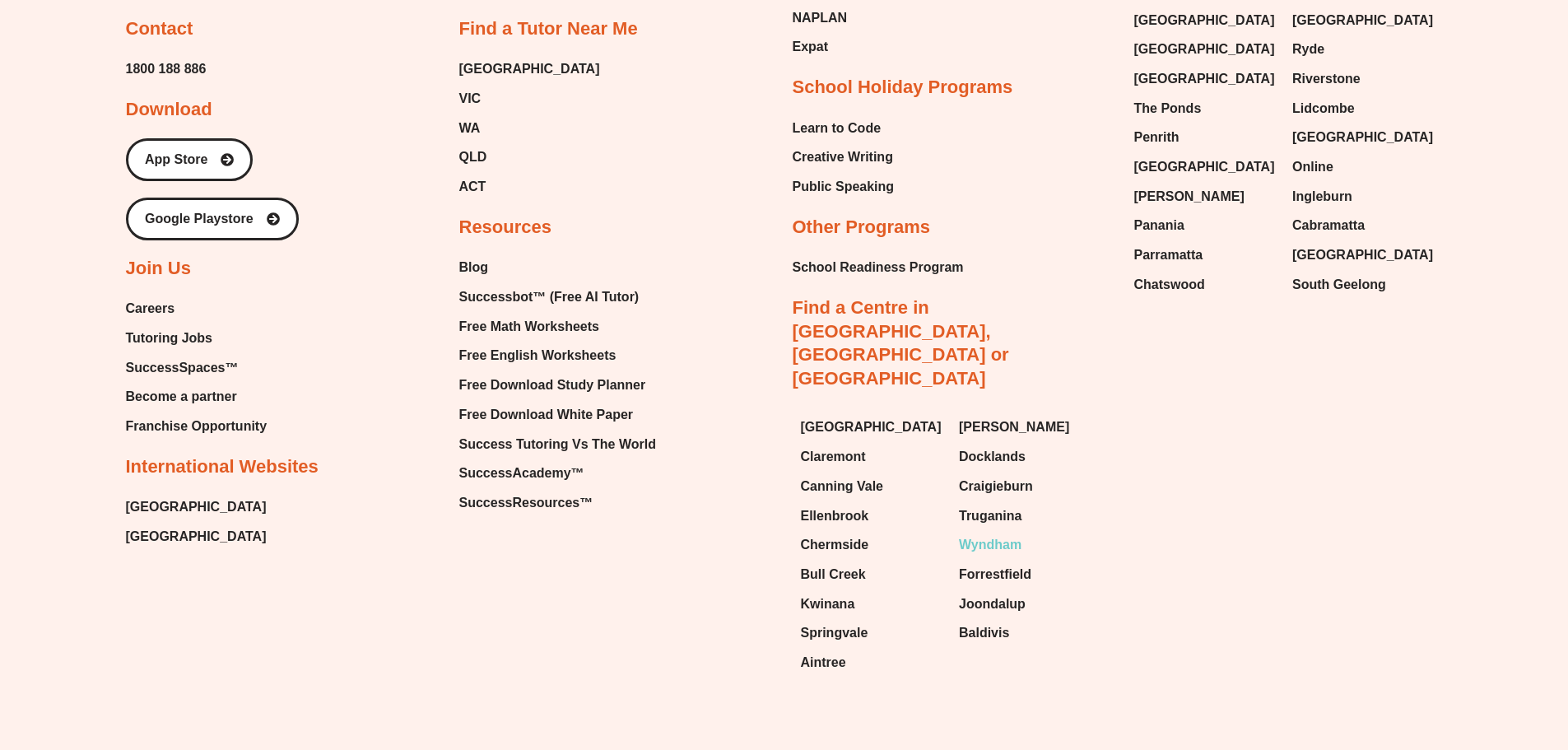
scroll to position [3484, 0]
click at [1010, 413] on span "[PERSON_NAME]" at bounding box center [1013, 425] width 110 height 25
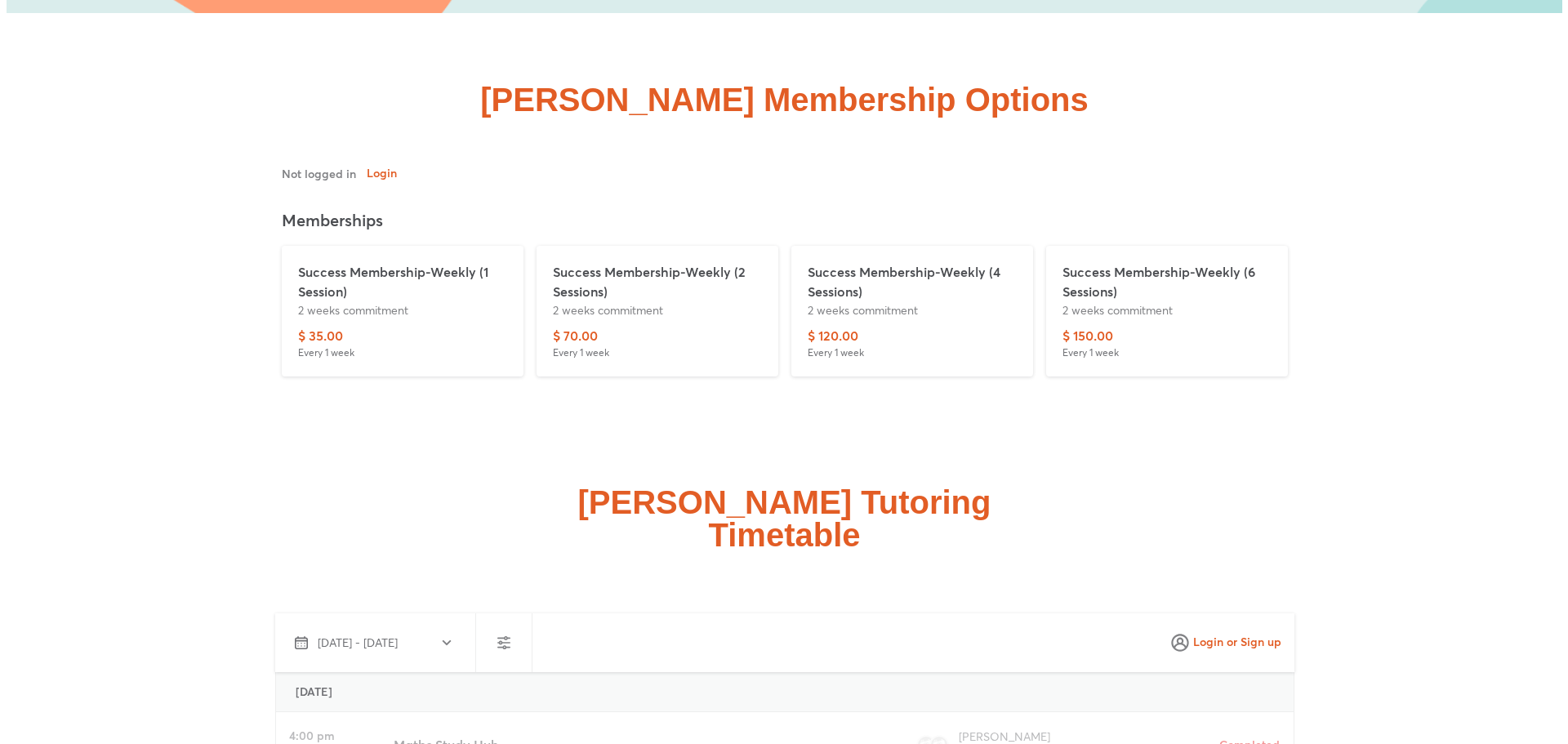
scroll to position [4654, 0]
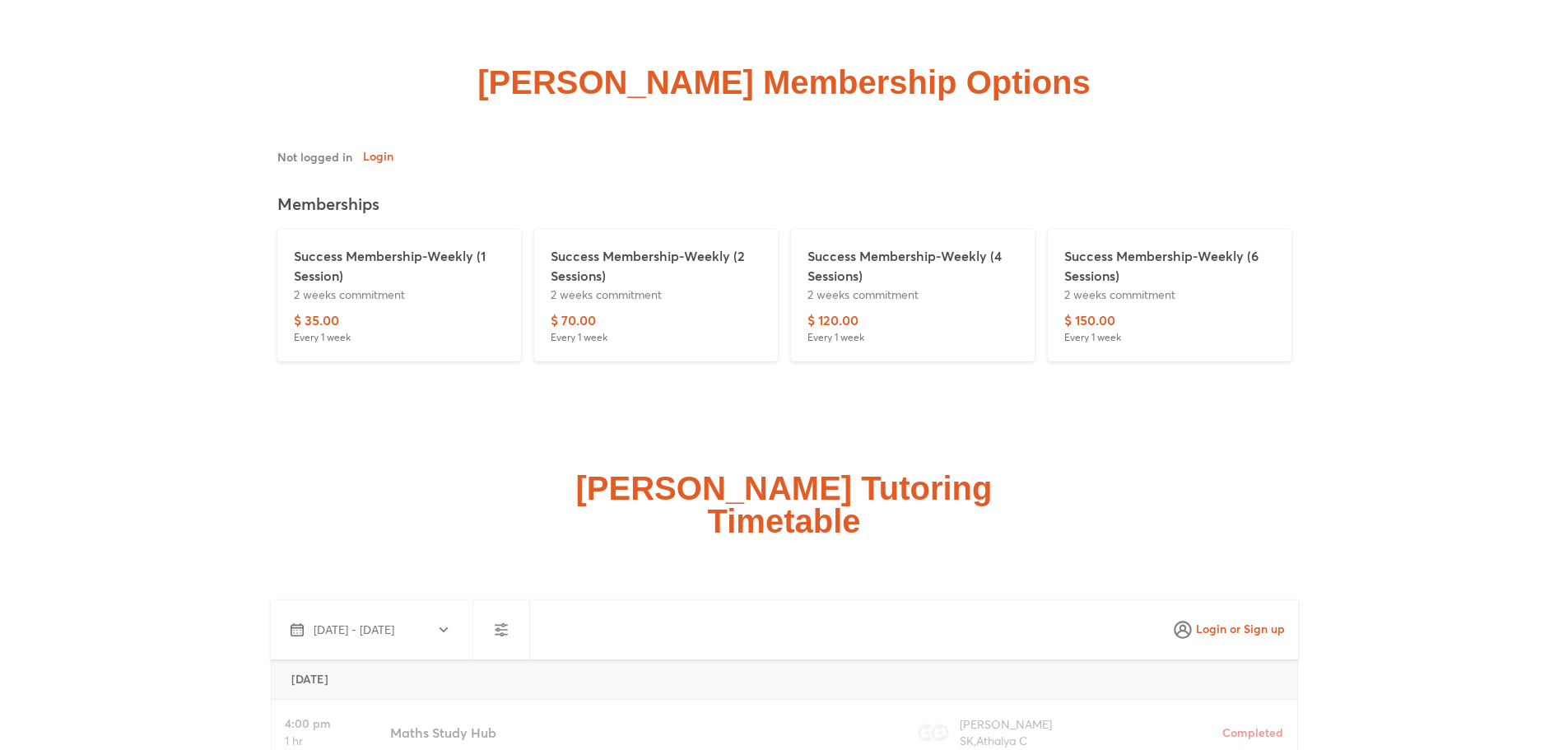
click at [593, 247] on p "Success Membership-Weekly (2 Sessions)" at bounding box center [656, 266] width 211 height 39
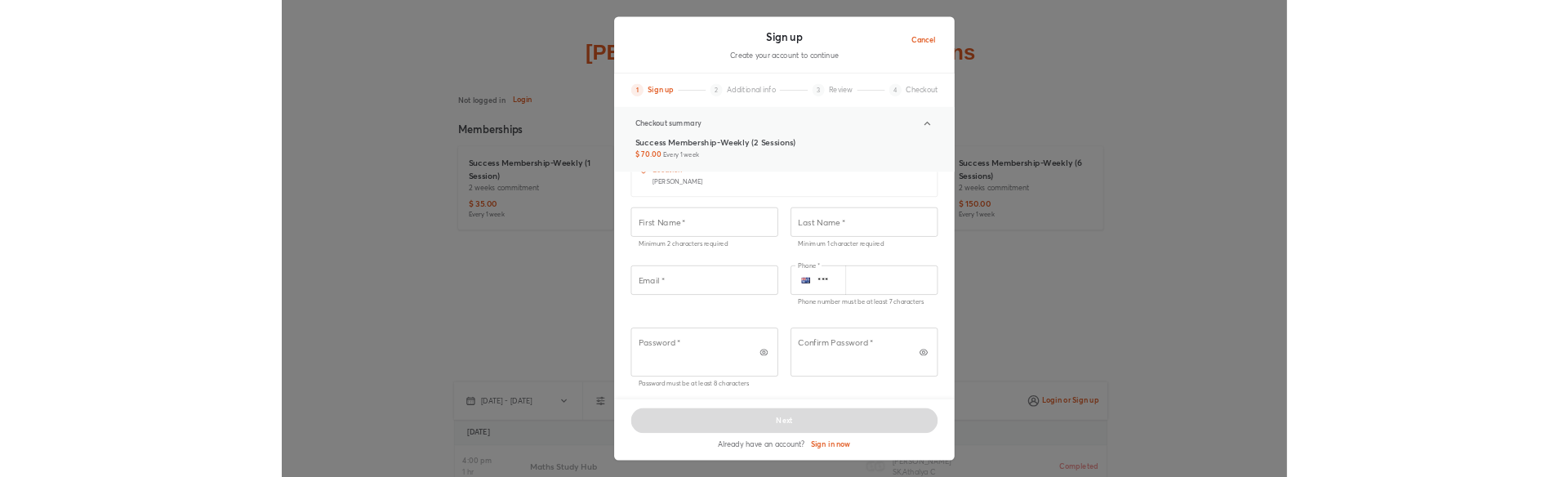
scroll to position [123, 0]
